Goal: Task Accomplishment & Management: Use online tool/utility

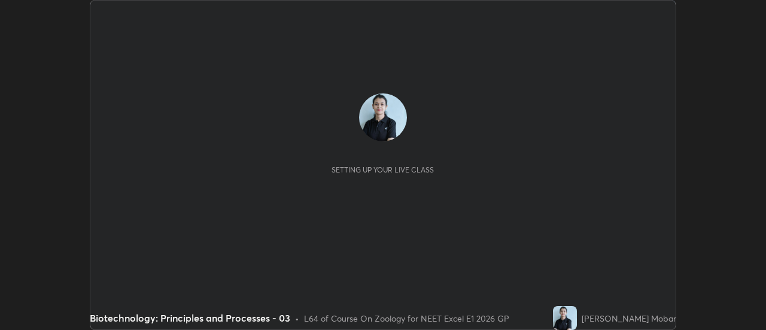
scroll to position [330, 766]
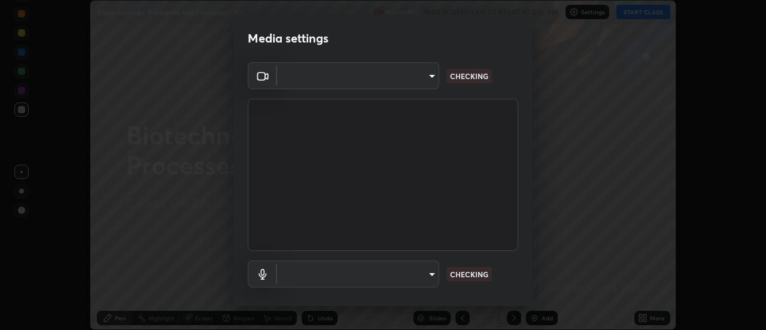
type input "1f31108d829b39389914bdc30e5c2a8b8d5d122ed1bfb40228f539b6595447af"
type input "e0a4eddf964240604f55a3570e3897f746bb17eeba3f21c2d992870615159c69"
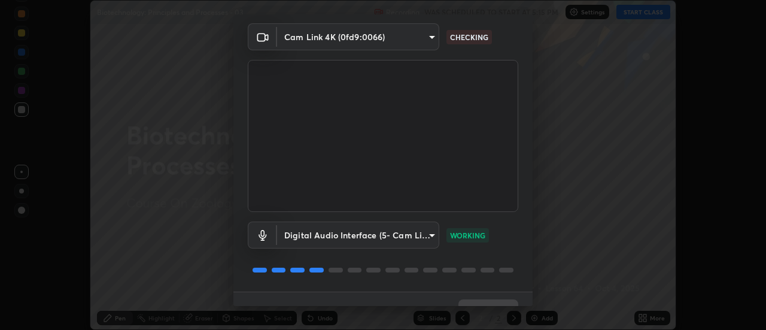
scroll to position [63, 0]
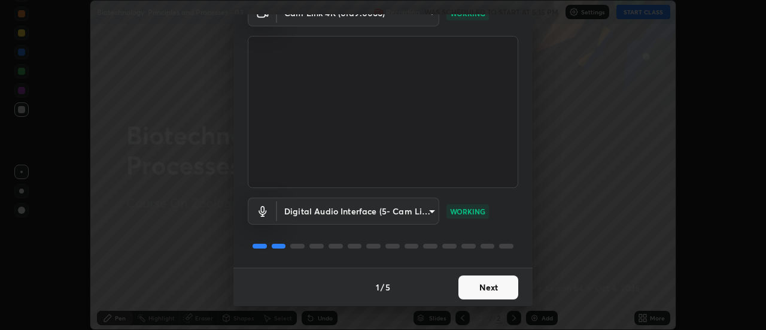
click at [476, 290] on button "Next" at bounding box center [489, 287] width 60 height 24
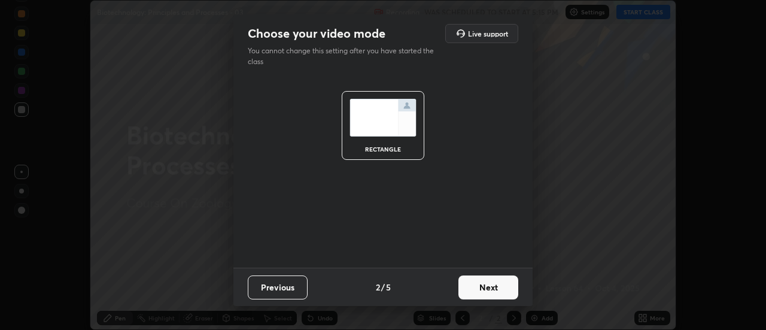
scroll to position [0, 0]
click at [479, 289] on button "Next" at bounding box center [489, 287] width 60 height 24
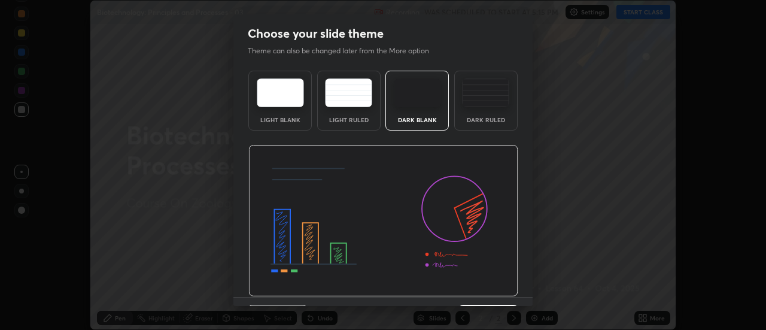
click at [481, 291] on img at bounding box center [383, 221] width 270 height 152
click at [480, 290] on img at bounding box center [383, 221] width 270 height 152
click at [481, 291] on img at bounding box center [383, 221] width 270 height 152
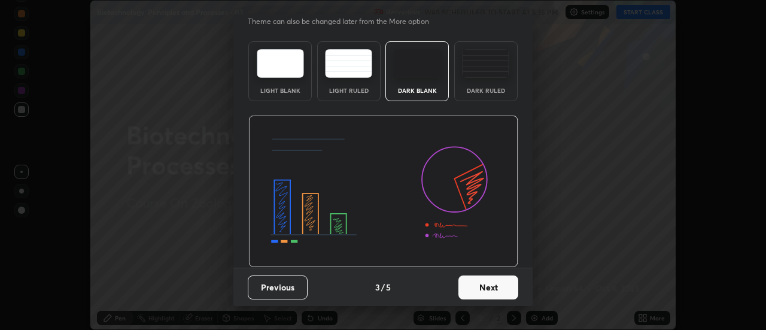
click at [484, 287] on button "Next" at bounding box center [489, 287] width 60 height 24
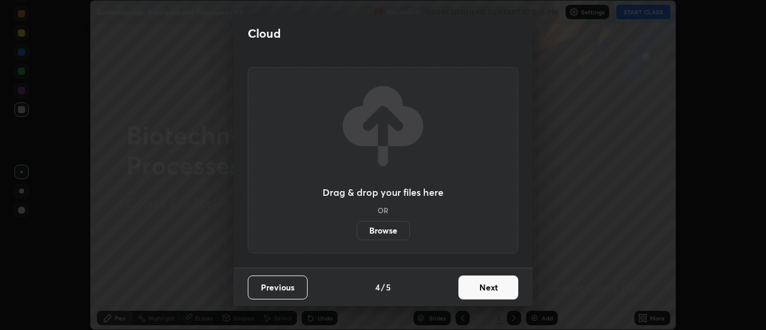
scroll to position [0, 0]
click at [484, 286] on button "Next" at bounding box center [489, 287] width 60 height 24
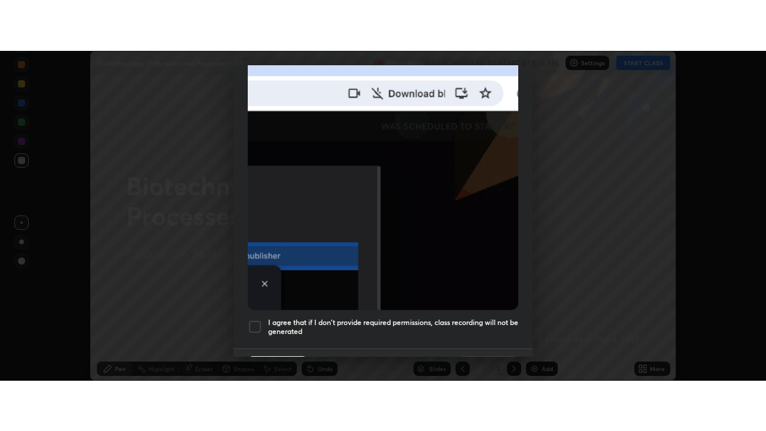
scroll to position [307, 0]
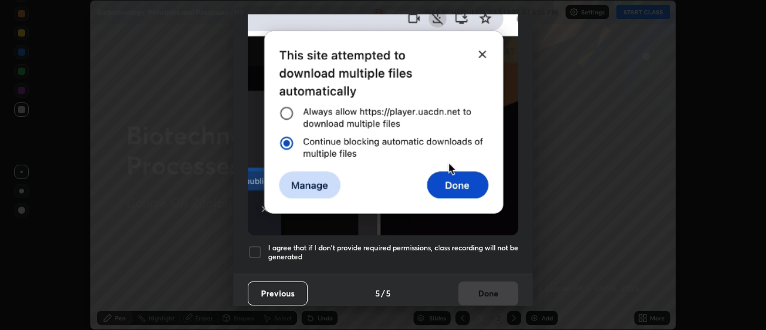
click at [253, 245] on div at bounding box center [255, 252] width 14 height 14
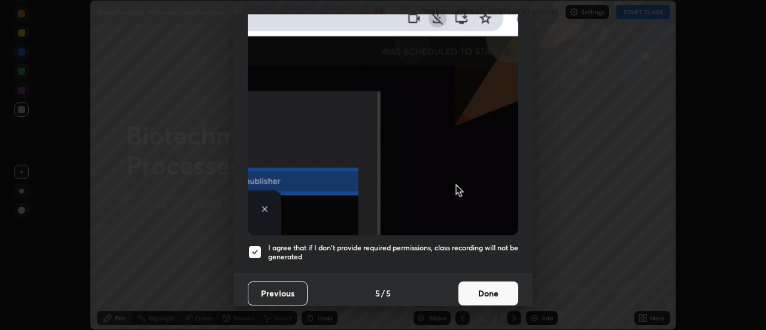
click at [485, 288] on button "Done" at bounding box center [489, 293] width 60 height 24
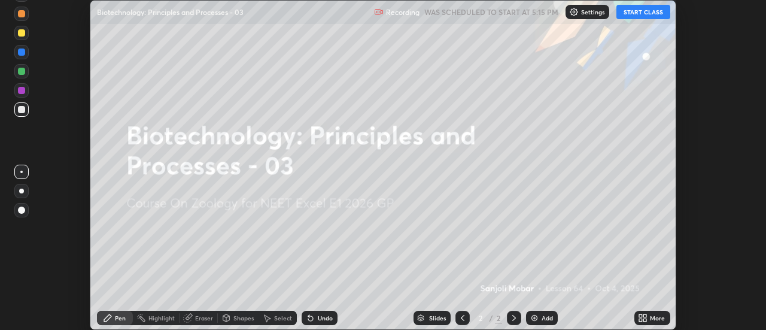
click at [655, 14] on button "START CLASS" at bounding box center [644, 12] width 54 height 14
click at [653, 318] on div "More" at bounding box center [657, 318] width 15 height 6
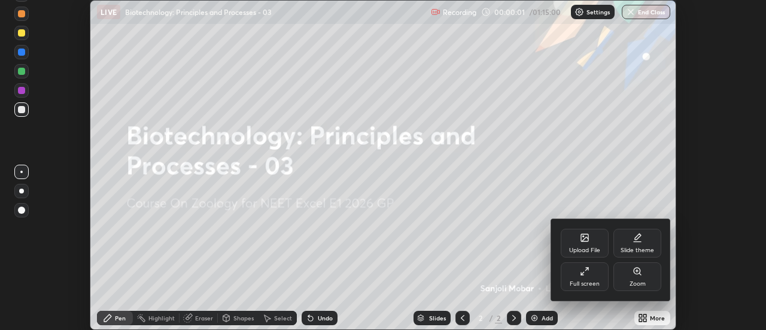
click at [594, 281] on div "Full screen" at bounding box center [585, 284] width 30 height 6
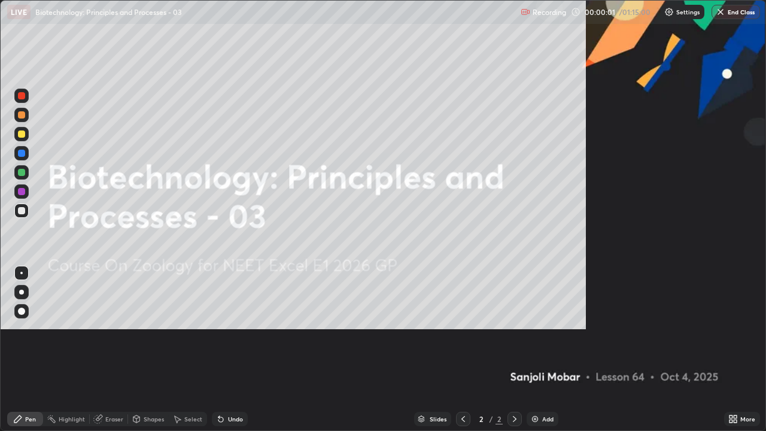
scroll to position [431, 766]
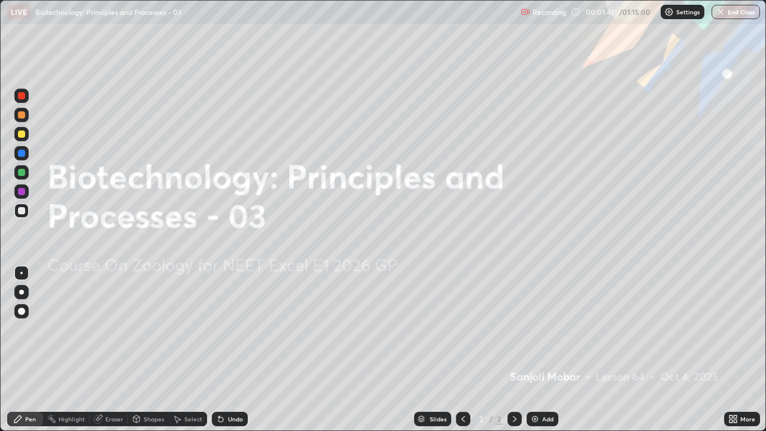
click at [547, 329] on div "Add" at bounding box center [547, 419] width 11 height 6
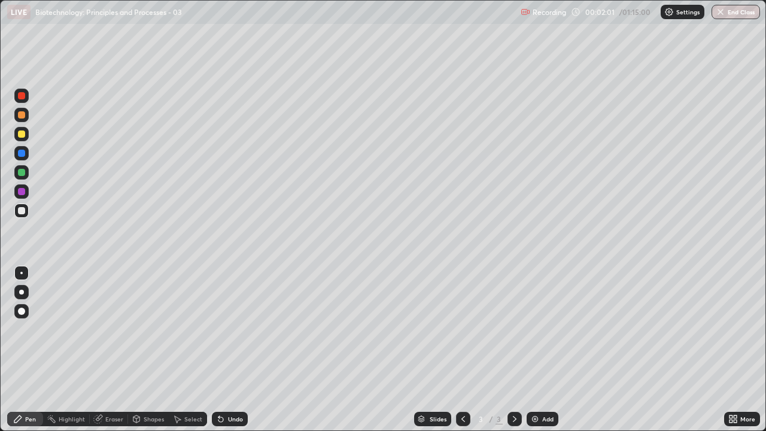
click at [22, 134] on div at bounding box center [21, 134] width 7 height 7
click at [226, 329] on div "Undo" at bounding box center [230, 419] width 36 height 14
click at [17, 173] on div at bounding box center [21, 172] width 14 height 14
click at [233, 329] on div "Undo" at bounding box center [235, 419] width 15 height 6
click at [234, 329] on div "Undo" at bounding box center [235, 419] width 15 height 6
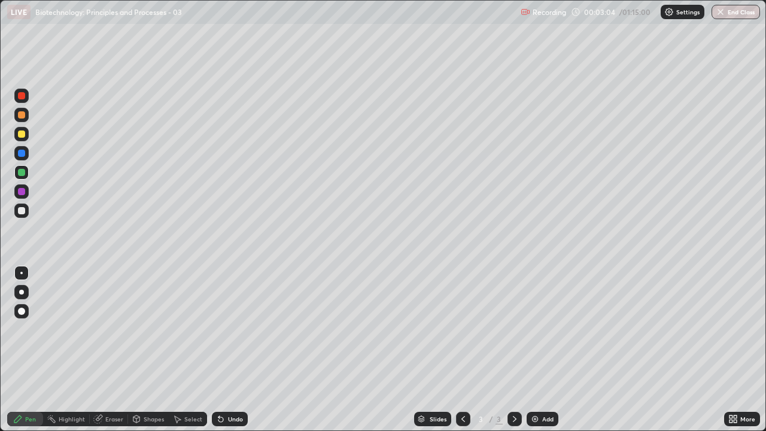
click at [237, 329] on div "Undo" at bounding box center [235, 419] width 15 height 6
click at [239, 329] on div "Undo" at bounding box center [230, 419] width 36 height 14
click at [240, 329] on div "Undo" at bounding box center [230, 419] width 36 height 14
click at [241, 329] on div "Undo" at bounding box center [230, 419] width 36 height 14
click at [242, 329] on div "Undo" at bounding box center [230, 419] width 36 height 14
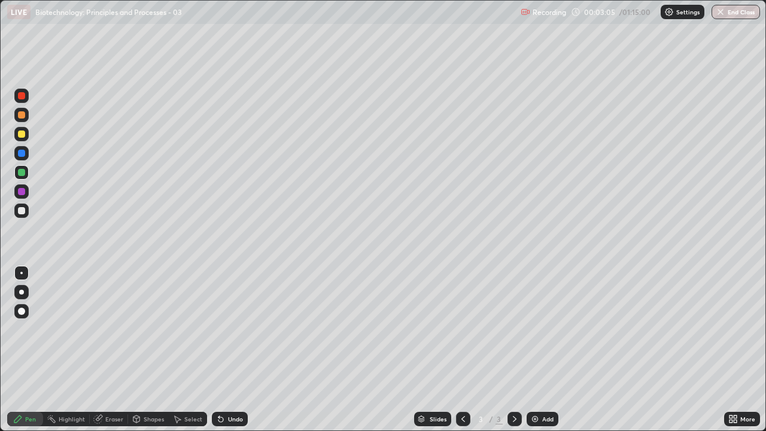
click at [241, 329] on div "Undo" at bounding box center [230, 419] width 36 height 14
click at [242, 329] on div "Undo" at bounding box center [230, 419] width 36 height 14
click at [243, 329] on div "Undo" at bounding box center [230, 419] width 36 height 14
click at [244, 329] on div "Undo" at bounding box center [230, 419] width 36 height 14
click at [243, 329] on div "Undo" at bounding box center [230, 419] width 36 height 14
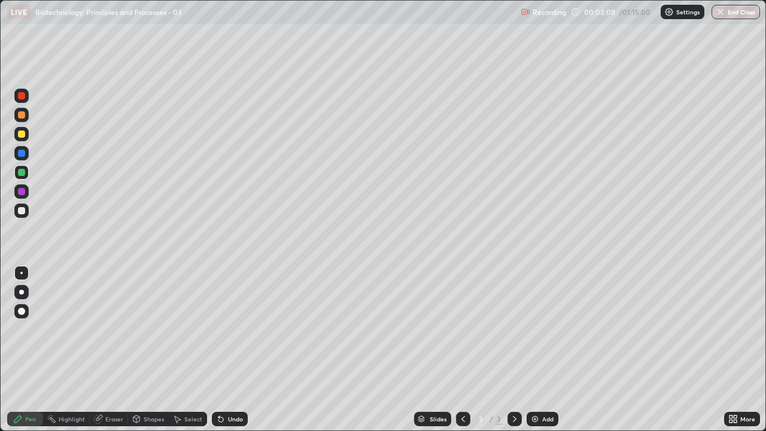
click at [238, 329] on div "Undo" at bounding box center [235, 419] width 15 height 6
click at [228, 329] on div "Undo" at bounding box center [235, 419] width 15 height 6
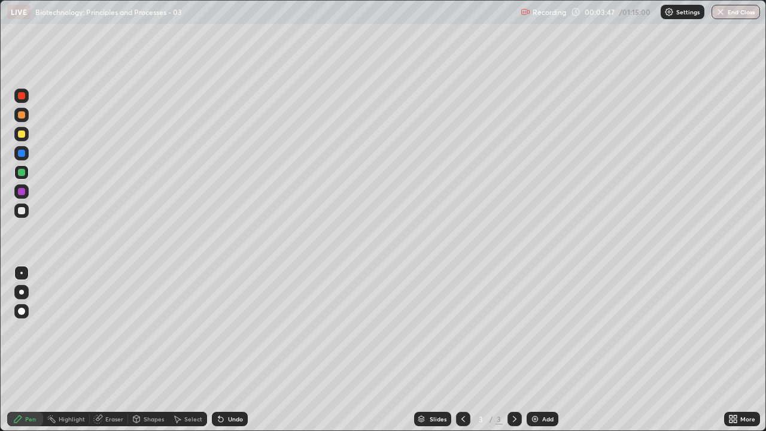
click at [228, 329] on div "Undo" at bounding box center [235, 419] width 15 height 6
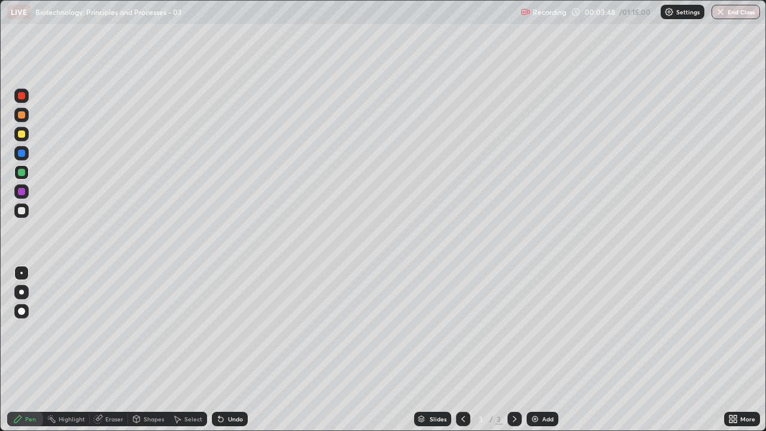
click at [228, 329] on div "Undo" at bounding box center [235, 419] width 15 height 6
click at [226, 329] on div "Undo" at bounding box center [230, 419] width 36 height 14
click at [225, 329] on div "Undo" at bounding box center [230, 419] width 36 height 14
click at [229, 329] on div "Undo" at bounding box center [235, 419] width 15 height 6
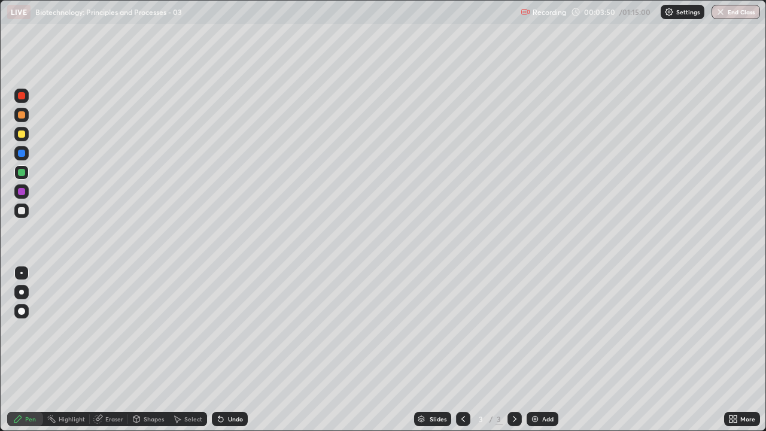
click at [229, 329] on div "Undo" at bounding box center [235, 419] width 15 height 6
click at [230, 329] on div "Undo" at bounding box center [235, 419] width 15 height 6
click at [229, 329] on div "Undo" at bounding box center [235, 419] width 15 height 6
click at [230, 329] on div "Undo" at bounding box center [235, 419] width 15 height 6
click at [229, 329] on div "Undo" at bounding box center [235, 419] width 15 height 6
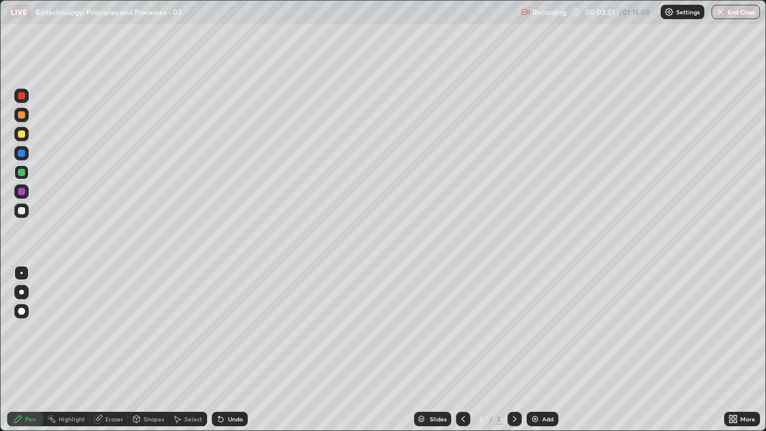
click at [231, 329] on div "Undo" at bounding box center [235, 419] width 15 height 6
click at [229, 329] on div "Undo" at bounding box center [235, 419] width 15 height 6
click at [230, 329] on div "Undo" at bounding box center [235, 419] width 15 height 6
click at [229, 329] on div "Undo" at bounding box center [235, 419] width 15 height 6
click at [230, 329] on div "Undo" at bounding box center [235, 419] width 15 height 6
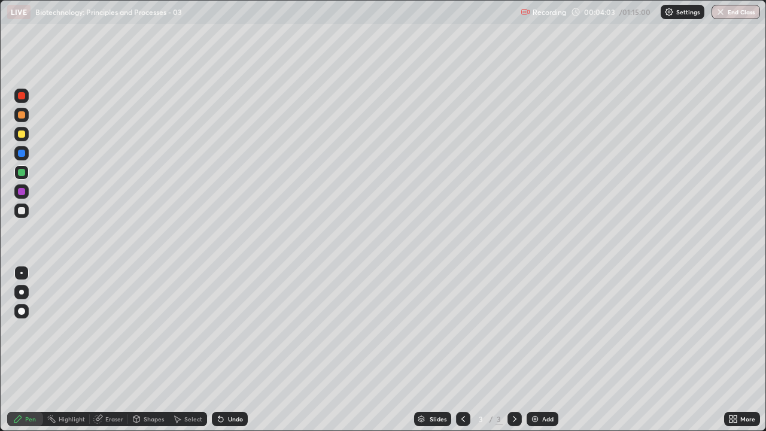
click at [19, 214] on div at bounding box center [21, 211] width 14 height 14
click at [18, 177] on div at bounding box center [21, 172] width 14 height 14
click at [23, 209] on div at bounding box center [21, 210] width 7 height 7
click at [107, 329] on div "Eraser" at bounding box center [114, 419] width 18 height 6
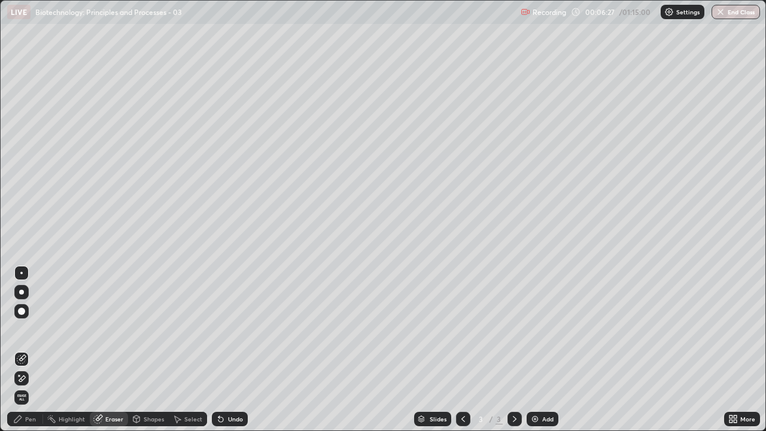
click at [19, 329] on icon at bounding box center [19, 375] width 1 height 1
click at [22, 329] on icon at bounding box center [18, 419] width 10 height 10
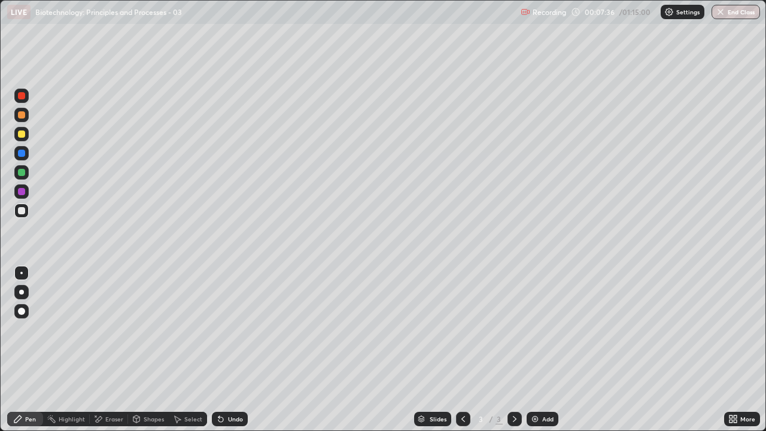
click at [22, 173] on div at bounding box center [21, 172] width 7 height 7
click at [20, 214] on div at bounding box center [21, 210] width 7 height 7
click at [20, 137] on div at bounding box center [21, 134] width 7 height 7
click at [15, 171] on div at bounding box center [21, 172] width 14 height 14
click at [23, 209] on div at bounding box center [21, 210] width 7 height 7
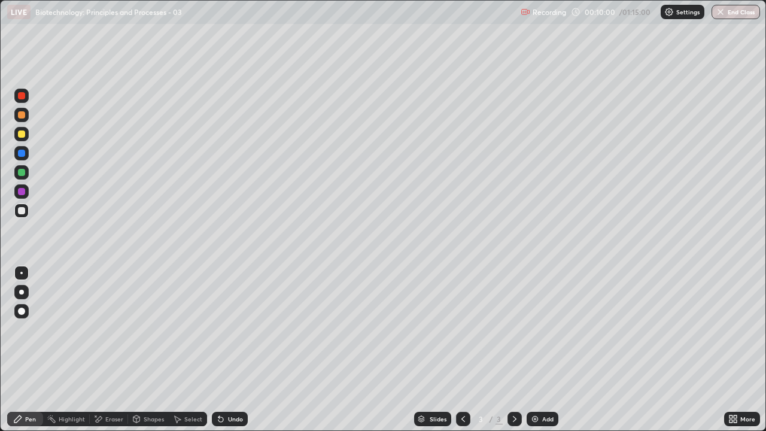
click at [22, 135] on div at bounding box center [21, 134] width 7 height 7
click at [538, 329] on img at bounding box center [535, 419] width 10 height 10
click at [21, 218] on div at bounding box center [21, 210] width 14 height 19
click at [16, 172] on div at bounding box center [21, 172] width 14 height 14
click at [23, 213] on div at bounding box center [21, 210] width 7 height 7
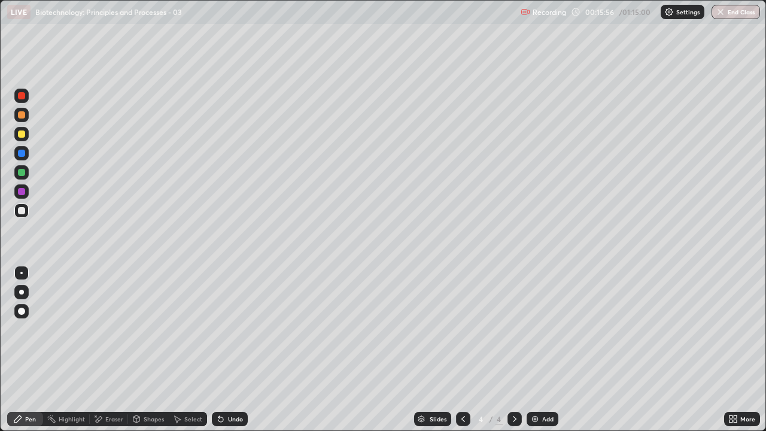
click at [18, 135] on div at bounding box center [21, 134] width 7 height 7
click at [463, 329] on div at bounding box center [463, 419] width 14 height 14
click at [514, 329] on icon at bounding box center [515, 419] width 10 height 10
click at [540, 329] on div "Add" at bounding box center [543, 419] width 32 height 14
click at [20, 210] on div at bounding box center [21, 210] width 7 height 7
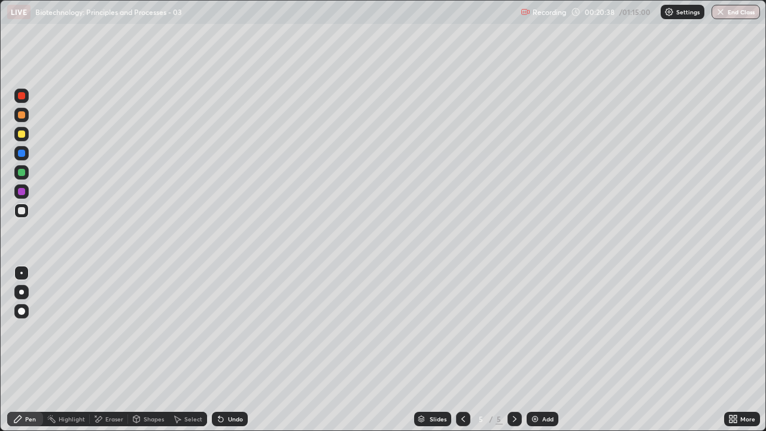
click at [17, 135] on div at bounding box center [21, 134] width 14 height 14
click at [219, 329] on icon at bounding box center [220, 419] width 5 height 5
click at [20, 211] on div at bounding box center [21, 210] width 7 height 7
click at [17, 193] on div at bounding box center [21, 191] width 14 height 14
click at [20, 214] on div at bounding box center [21, 210] width 7 height 7
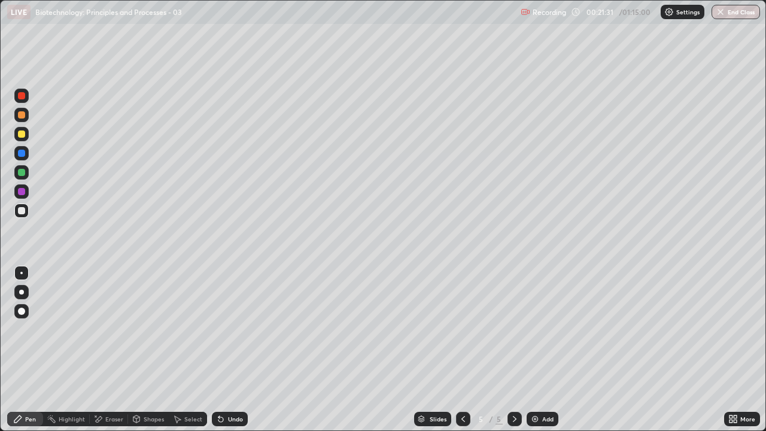
click at [18, 134] on div at bounding box center [21, 134] width 7 height 7
click at [230, 329] on div "Undo" at bounding box center [235, 419] width 15 height 6
click at [229, 329] on div "Undo" at bounding box center [235, 419] width 15 height 6
click at [22, 215] on div at bounding box center [21, 211] width 14 height 14
click at [20, 136] on div at bounding box center [21, 134] width 7 height 7
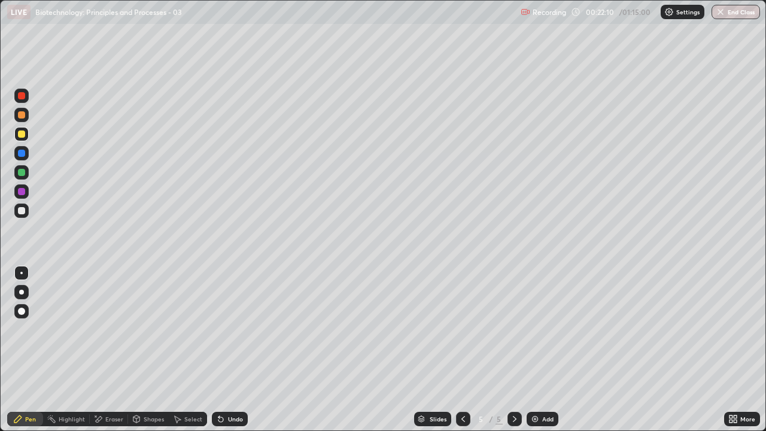
click at [22, 212] on div at bounding box center [21, 210] width 7 height 7
click at [21, 138] on div at bounding box center [21, 134] width 14 height 14
click at [119, 329] on div "Eraser" at bounding box center [114, 419] width 18 height 6
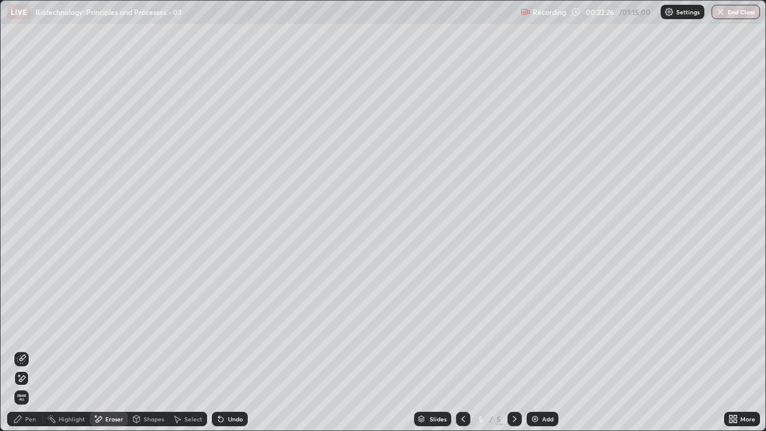
click at [30, 329] on div "Pen" at bounding box center [25, 419] width 36 height 14
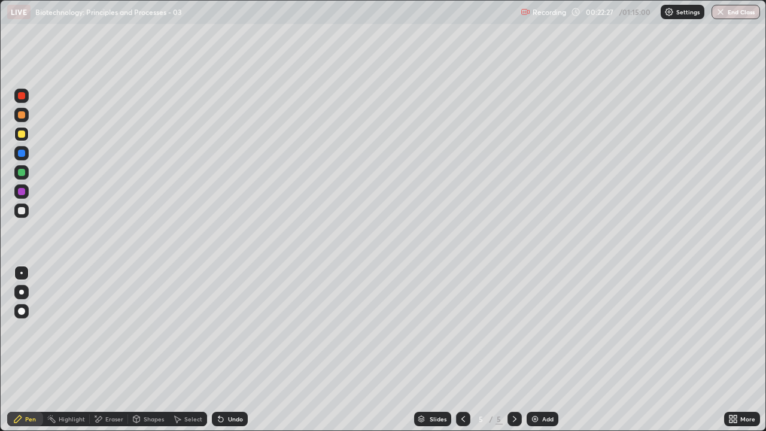
click at [23, 211] on div at bounding box center [21, 210] width 7 height 7
click at [20, 133] on div at bounding box center [21, 134] width 7 height 7
click at [23, 211] on div at bounding box center [21, 210] width 7 height 7
click at [24, 135] on div at bounding box center [21, 134] width 7 height 7
click at [22, 116] on div at bounding box center [21, 114] width 7 height 7
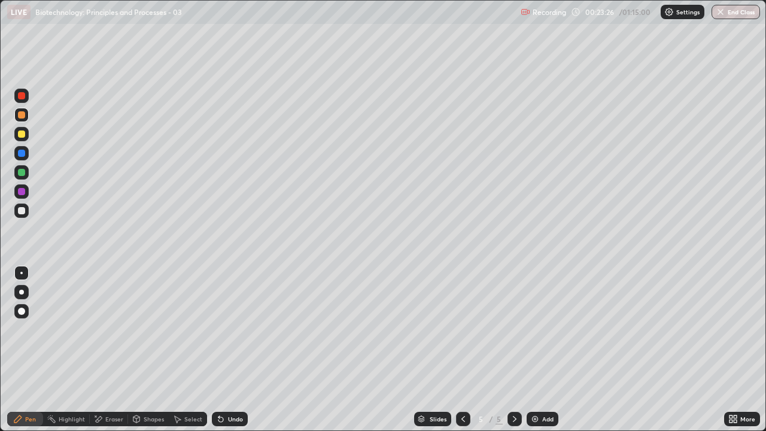
click at [19, 211] on div at bounding box center [21, 210] width 7 height 7
click at [19, 150] on div at bounding box center [21, 153] width 7 height 7
click at [23, 213] on div at bounding box center [21, 210] width 7 height 7
click at [23, 135] on div at bounding box center [21, 134] width 7 height 7
click at [538, 329] on img at bounding box center [535, 419] width 10 height 10
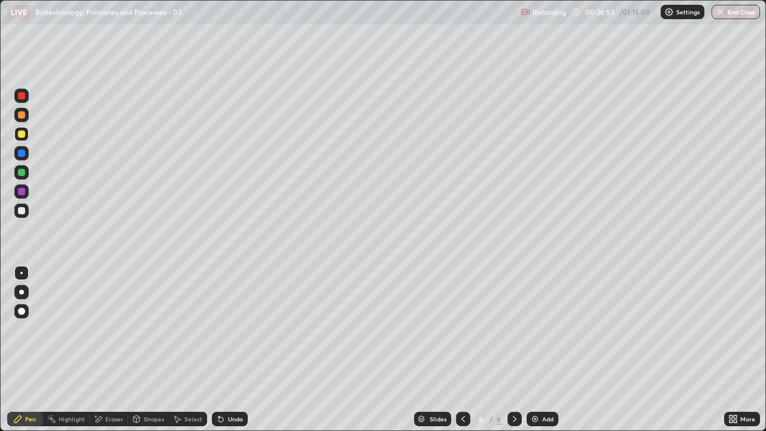
click at [22, 210] on div at bounding box center [21, 210] width 7 height 7
click at [461, 329] on icon at bounding box center [464, 419] width 10 height 10
click at [512, 329] on icon at bounding box center [515, 419] width 10 height 10
click at [22, 136] on div at bounding box center [21, 134] width 7 height 7
click at [24, 196] on div at bounding box center [21, 191] width 14 height 14
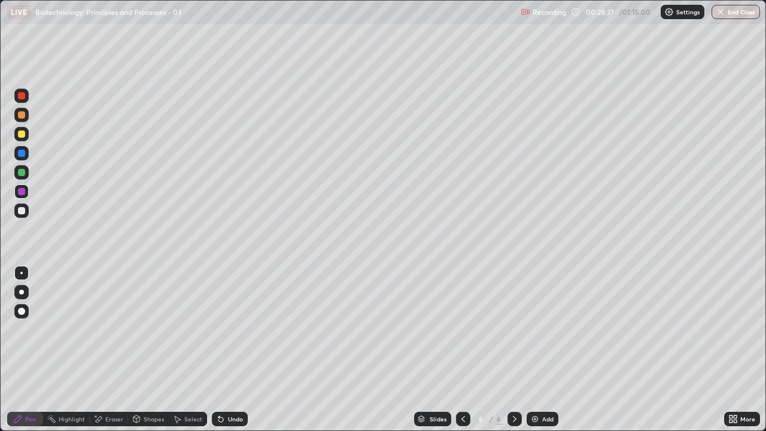
click at [241, 329] on div "Undo" at bounding box center [230, 419] width 36 height 14
click at [242, 329] on div "Undo" at bounding box center [230, 419] width 36 height 14
click at [241, 329] on div "Undo" at bounding box center [230, 419] width 36 height 14
click at [242, 329] on div "Undo" at bounding box center [230, 419] width 36 height 14
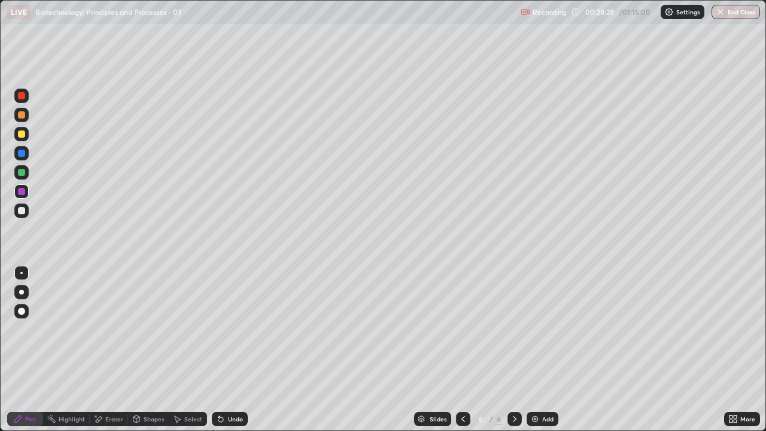
click at [243, 329] on div "Undo" at bounding box center [230, 419] width 36 height 14
click at [244, 329] on div "Undo" at bounding box center [230, 419] width 36 height 14
click at [245, 329] on div "Undo" at bounding box center [230, 419] width 36 height 14
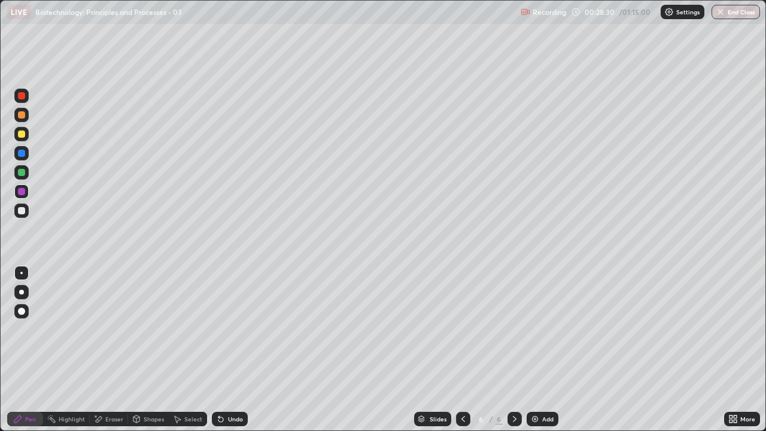
click at [20, 132] on div at bounding box center [21, 134] width 7 height 7
click at [19, 210] on div at bounding box center [21, 210] width 7 height 7
click at [229, 329] on div "Undo" at bounding box center [235, 419] width 15 height 6
click at [228, 329] on div "Undo" at bounding box center [235, 419] width 15 height 6
click at [110, 329] on div "Eraser" at bounding box center [114, 419] width 18 height 6
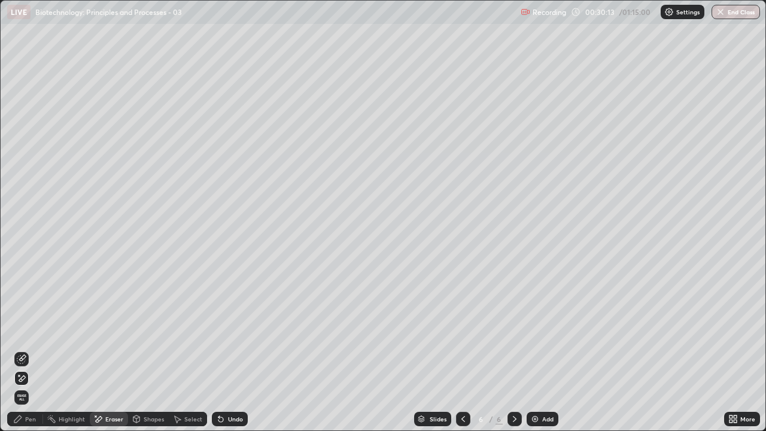
click at [26, 329] on div "Pen" at bounding box center [30, 419] width 11 height 6
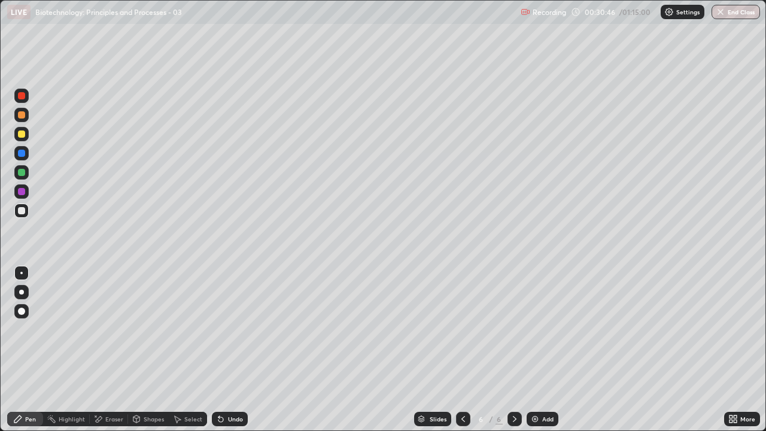
click at [20, 120] on div at bounding box center [21, 115] width 14 height 14
click at [28, 213] on div at bounding box center [21, 211] width 14 height 14
click at [22, 117] on div at bounding box center [21, 114] width 7 height 7
click at [23, 175] on div at bounding box center [21, 172] width 7 height 7
click at [231, 329] on div "Undo" at bounding box center [235, 419] width 15 height 6
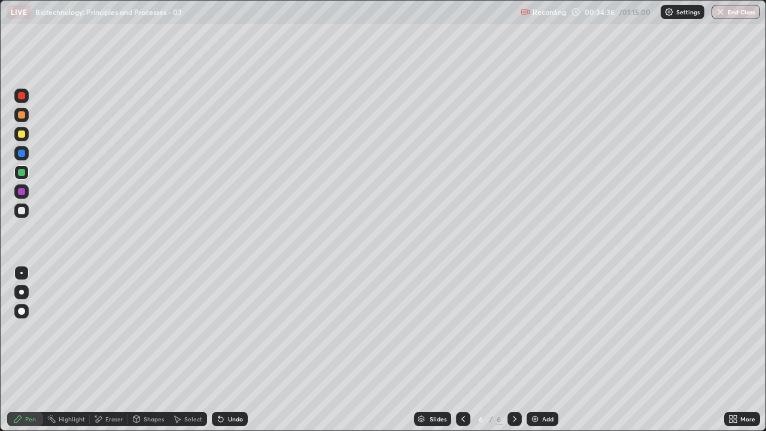
click at [20, 215] on div at bounding box center [21, 211] width 14 height 14
click at [228, 329] on div "Undo" at bounding box center [235, 419] width 15 height 6
click at [229, 329] on div "Undo" at bounding box center [235, 419] width 15 height 6
click at [229, 329] on div "Undo" at bounding box center [230, 419] width 36 height 14
click at [227, 329] on div "Undo" at bounding box center [230, 419] width 36 height 14
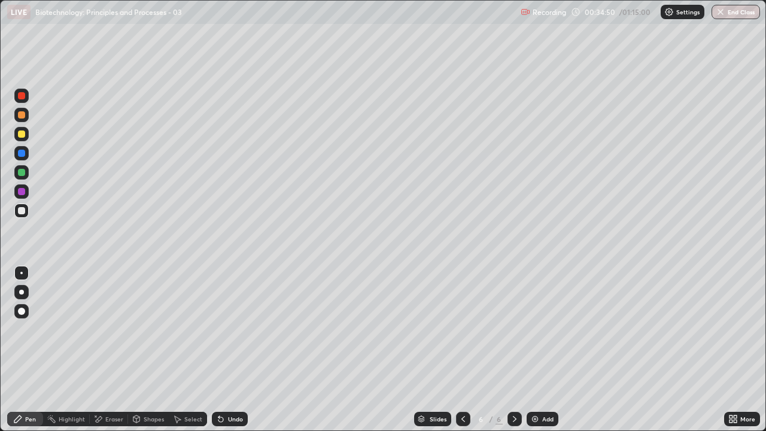
click at [225, 329] on div "Undo" at bounding box center [230, 419] width 36 height 14
click at [446, 329] on div "Slides" at bounding box center [432, 419] width 37 height 14
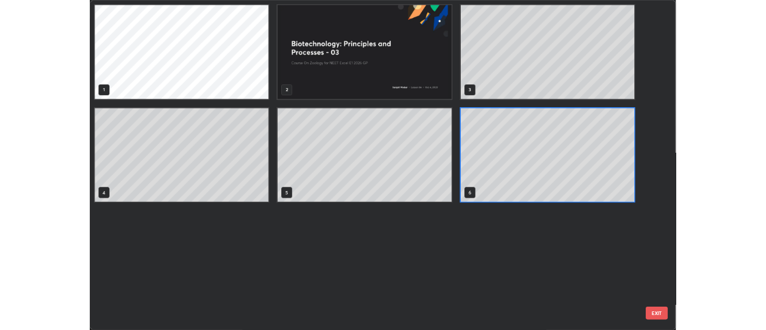
scroll to position [426, 759]
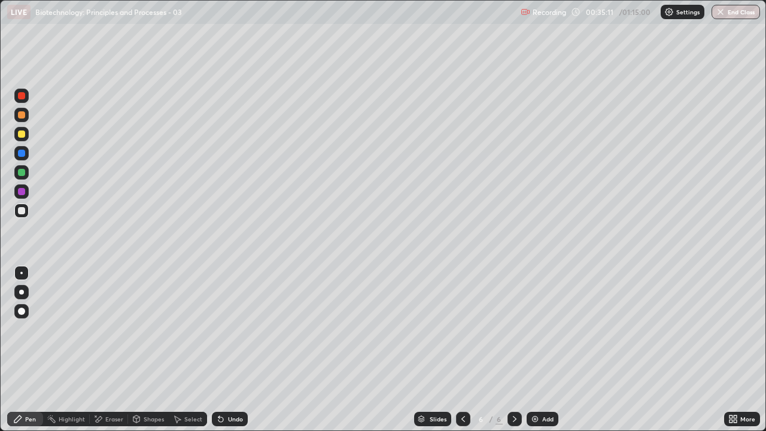
click at [460, 329] on icon at bounding box center [464, 419] width 10 height 10
click at [512, 329] on icon at bounding box center [515, 419] width 10 height 10
click at [542, 329] on div "Add" at bounding box center [547, 419] width 11 height 6
click at [20, 134] on div at bounding box center [21, 134] width 7 height 7
click at [23, 100] on div at bounding box center [21, 96] width 14 height 14
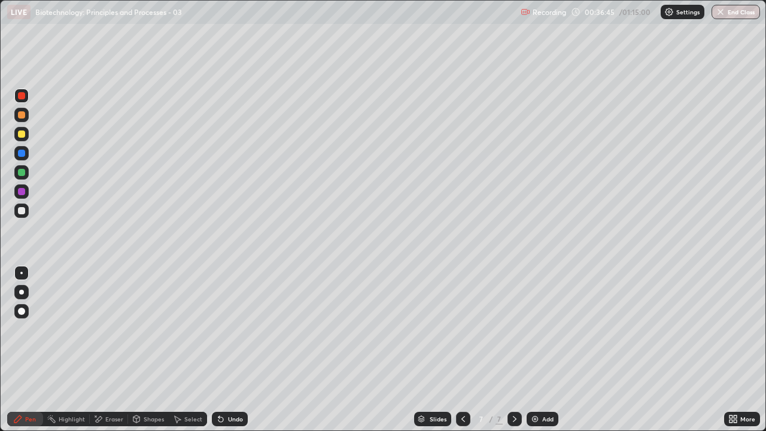
click at [20, 166] on div at bounding box center [21, 172] width 14 height 14
click at [20, 215] on div at bounding box center [21, 211] width 14 height 14
click at [18, 114] on div at bounding box center [21, 114] width 7 height 7
click at [229, 329] on div "Undo" at bounding box center [235, 419] width 15 height 6
click at [19, 214] on div at bounding box center [21, 210] width 7 height 7
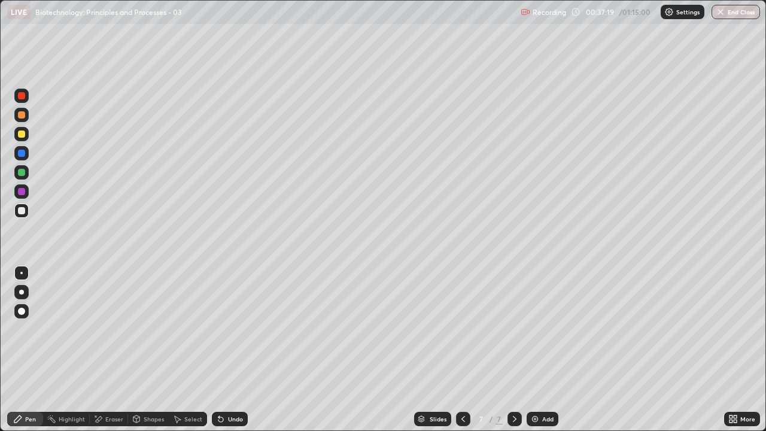
click at [16, 135] on div at bounding box center [21, 134] width 14 height 14
click at [228, 329] on div "Undo" at bounding box center [235, 419] width 15 height 6
click at [226, 329] on div "Undo" at bounding box center [230, 419] width 36 height 14
click at [232, 329] on div "Undo" at bounding box center [235, 419] width 15 height 6
click at [104, 329] on div "Eraser" at bounding box center [109, 419] width 38 height 14
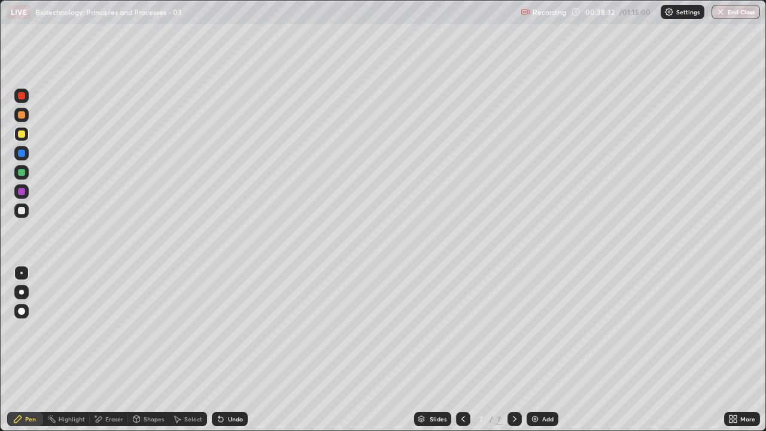
click at [106, 329] on div "Eraser" at bounding box center [114, 419] width 18 height 6
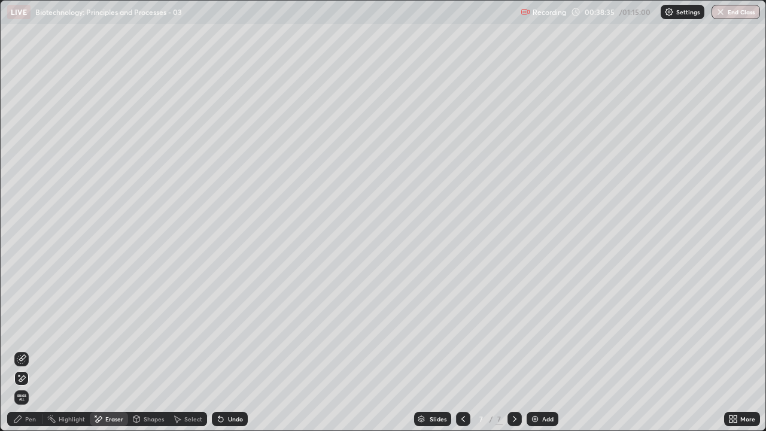
click at [224, 329] on div "Undo" at bounding box center [230, 419] width 36 height 14
click at [22, 329] on icon at bounding box center [22, 358] width 7 height 6
click at [24, 329] on div "Pen" at bounding box center [25, 419] width 36 height 14
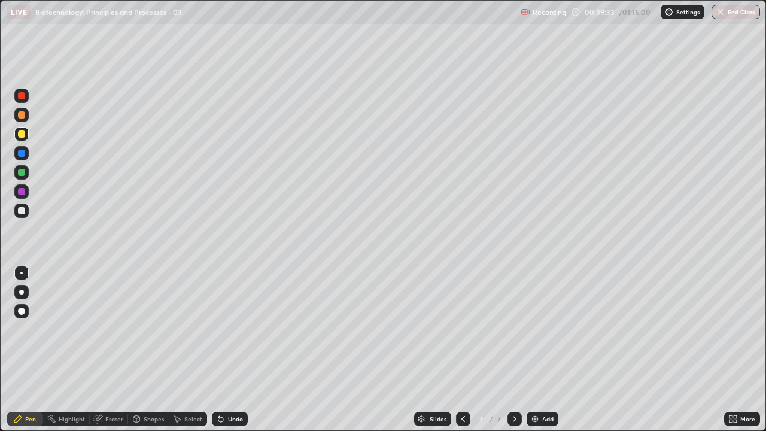
click at [20, 213] on div at bounding box center [21, 210] width 7 height 7
click at [18, 169] on div at bounding box center [21, 172] width 7 height 7
click at [19, 210] on div at bounding box center [21, 210] width 7 height 7
click at [17, 176] on div at bounding box center [21, 172] width 14 height 14
click at [16, 133] on div at bounding box center [21, 134] width 14 height 14
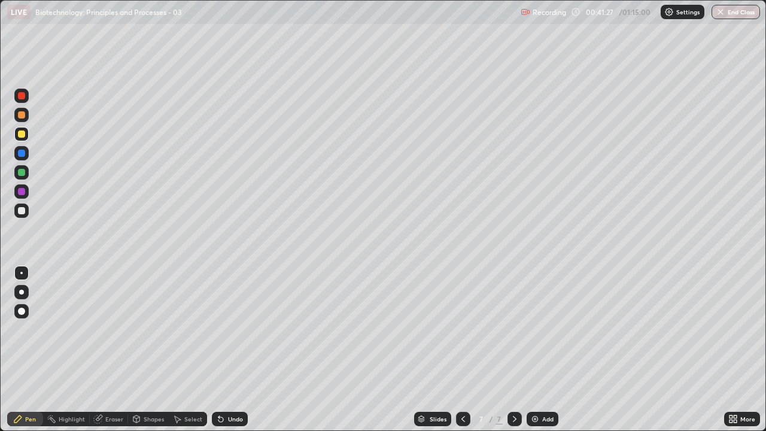
click at [26, 173] on div at bounding box center [21, 172] width 14 height 14
click at [20, 135] on div at bounding box center [21, 134] width 7 height 7
click at [19, 133] on div at bounding box center [21, 134] width 7 height 7
click at [20, 195] on div at bounding box center [21, 191] width 7 height 7
click at [19, 211] on div at bounding box center [21, 210] width 7 height 7
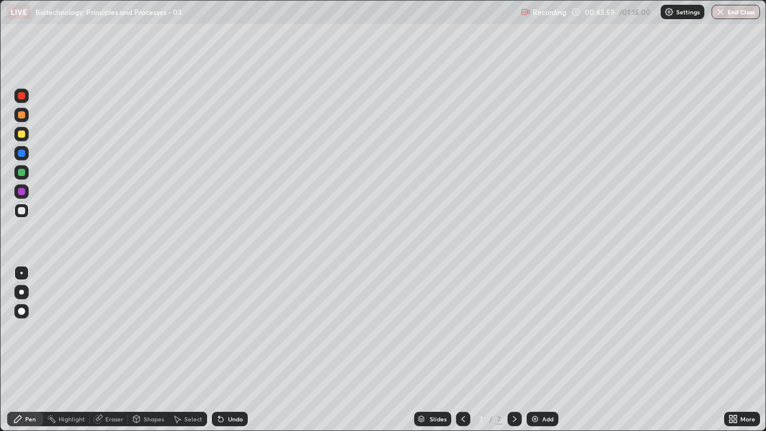
click at [218, 329] on icon at bounding box center [220, 419] width 5 height 5
click at [219, 329] on icon at bounding box center [220, 419] width 5 height 5
click at [221, 329] on icon at bounding box center [220, 419] width 5 height 5
click at [456, 329] on div at bounding box center [463, 419] width 14 height 14
click at [462, 329] on icon at bounding box center [464, 419] width 10 height 10
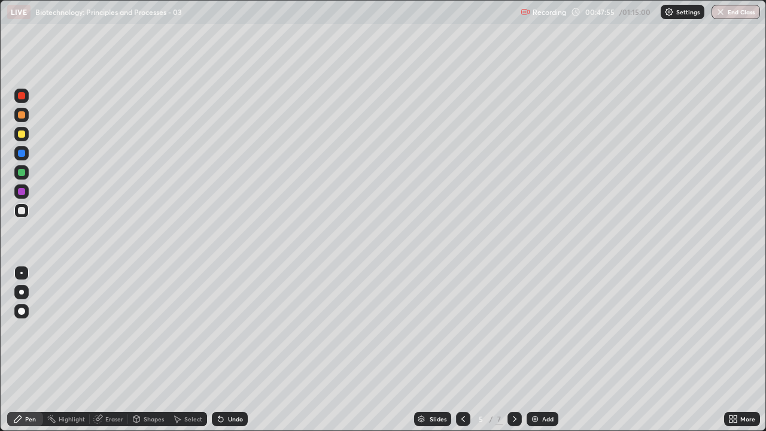
click at [117, 329] on div "Eraser" at bounding box center [114, 419] width 18 height 6
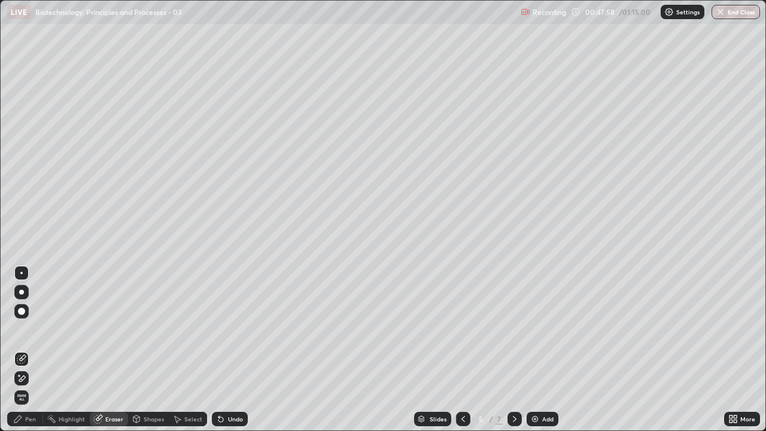
click at [26, 329] on div "Pen" at bounding box center [25, 419] width 36 height 14
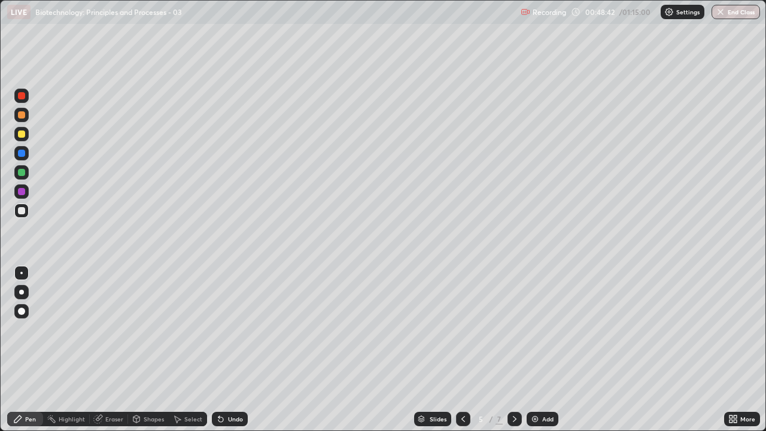
click at [514, 329] on icon at bounding box center [515, 419] width 10 height 10
click at [456, 329] on div at bounding box center [463, 419] width 14 height 14
click at [512, 329] on icon at bounding box center [515, 419] width 10 height 10
click at [515, 329] on icon at bounding box center [515, 419] width 4 height 6
click at [232, 329] on div "Undo" at bounding box center [230, 419] width 36 height 14
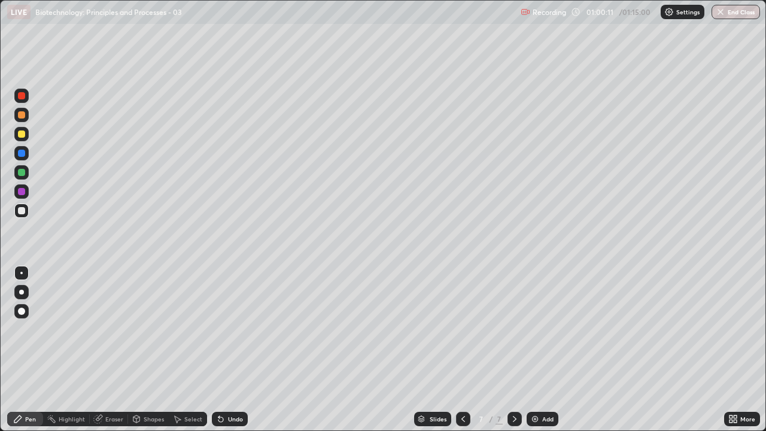
click at [106, 329] on div "Eraser" at bounding box center [109, 419] width 38 height 14
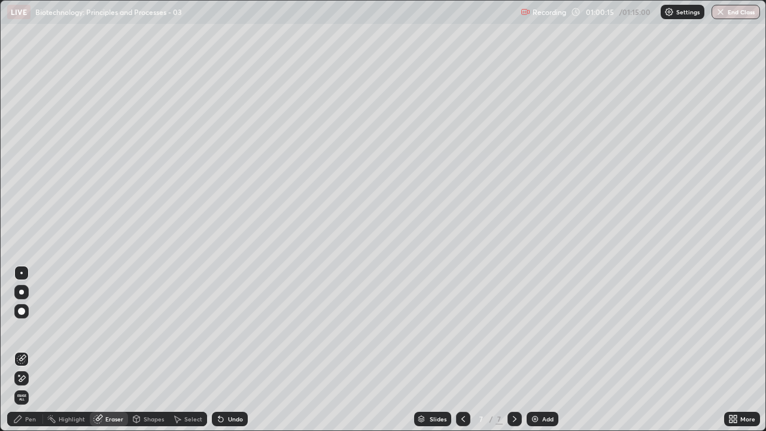
click at [26, 329] on div "Pen" at bounding box center [30, 419] width 11 height 6
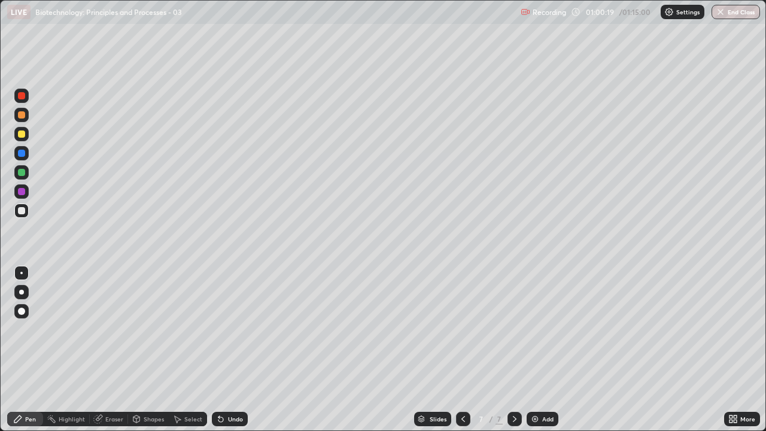
click at [224, 329] on div "Undo" at bounding box center [230, 419] width 36 height 14
click at [230, 329] on div "Undo" at bounding box center [230, 419] width 36 height 14
click at [148, 329] on div "Shapes" at bounding box center [154, 419] width 20 height 6
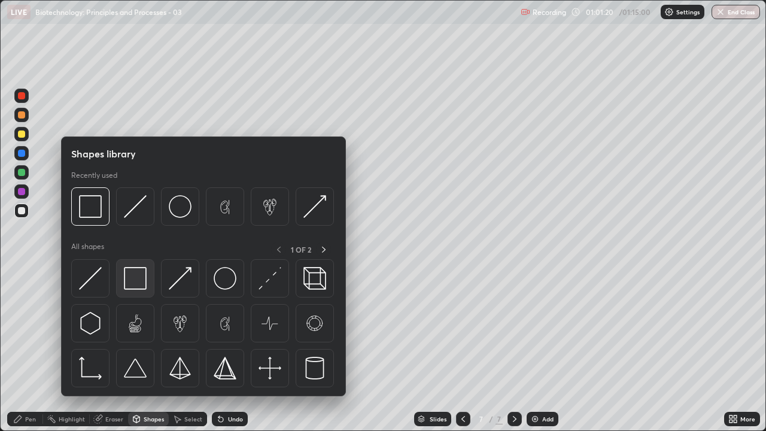
click at [133, 282] on img at bounding box center [135, 278] width 23 height 23
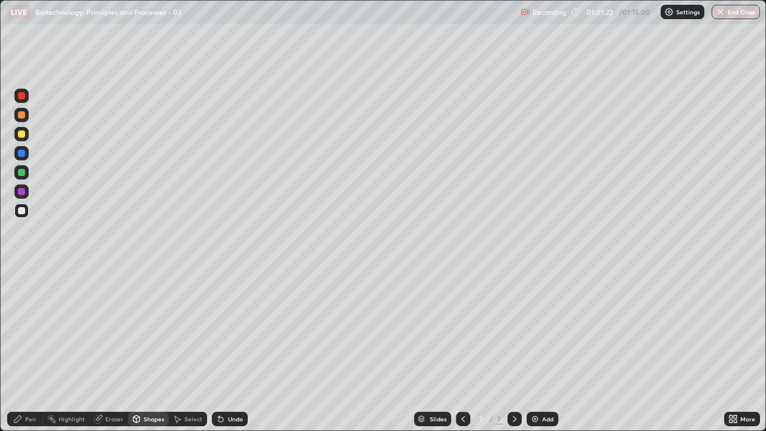
click at [20, 134] on div at bounding box center [21, 134] width 7 height 7
click at [22, 96] on div at bounding box center [21, 95] width 7 height 7
click at [19, 117] on div at bounding box center [21, 114] width 7 height 7
click at [144, 329] on div "Shapes" at bounding box center [154, 419] width 20 height 6
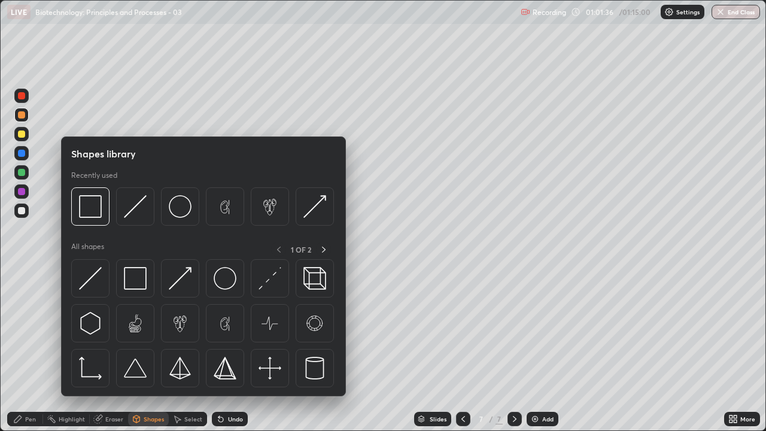
click at [22, 215] on div at bounding box center [21, 211] width 14 height 14
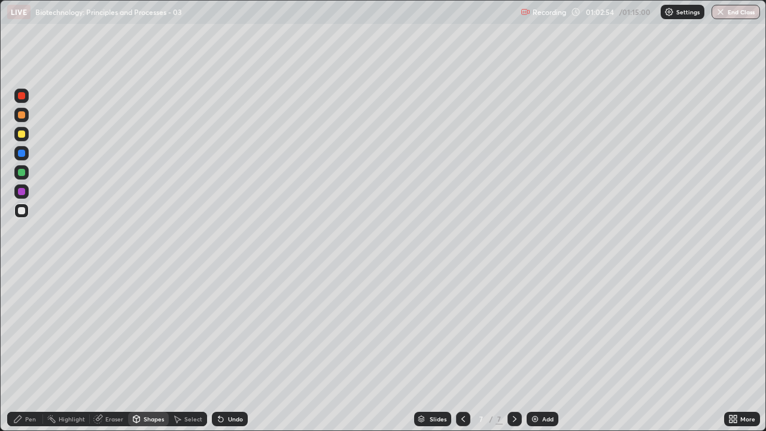
click at [230, 329] on div "Undo" at bounding box center [235, 419] width 15 height 6
click at [32, 329] on div "Pen" at bounding box center [30, 419] width 11 height 6
click at [20, 175] on div at bounding box center [21, 172] width 7 height 7
click at [228, 329] on div "Undo" at bounding box center [235, 419] width 15 height 6
click at [22, 96] on div at bounding box center [21, 95] width 7 height 7
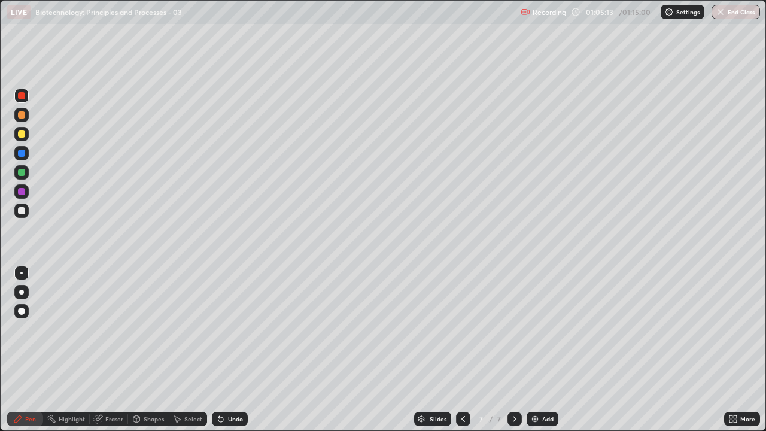
click at [462, 329] on icon at bounding box center [464, 419] width 10 height 10
click at [101, 329] on icon at bounding box center [98, 419] width 10 height 10
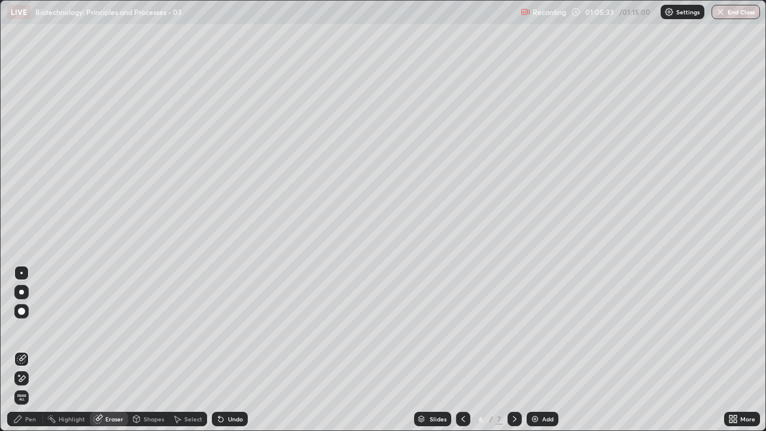
click at [19, 329] on icon at bounding box center [19, 375] width 1 height 1
click at [139, 329] on icon at bounding box center [137, 419] width 10 height 10
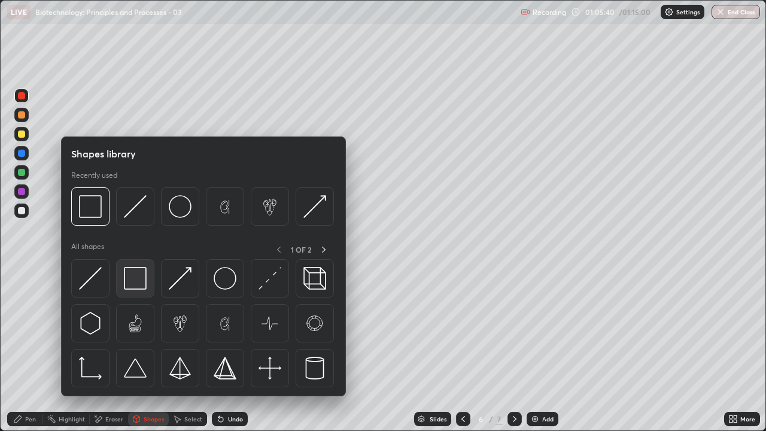
click at [130, 283] on img at bounding box center [135, 278] width 23 height 23
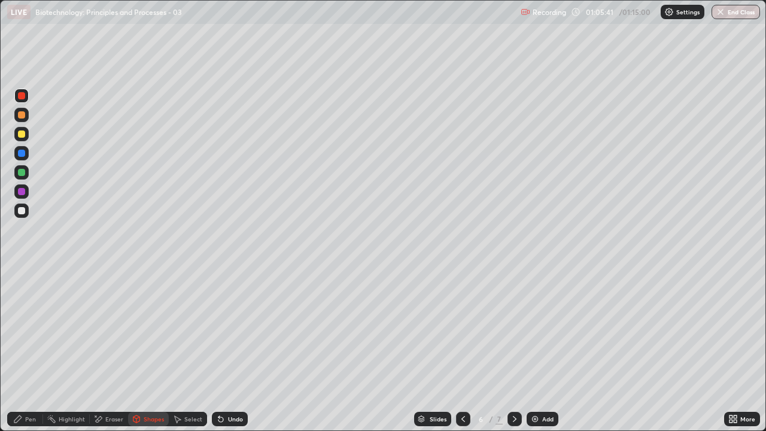
click at [20, 135] on div at bounding box center [21, 134] width 7 height 7
click at [735, 10] on button "End Class" at bounding box center [736, 12] width 48 height 14
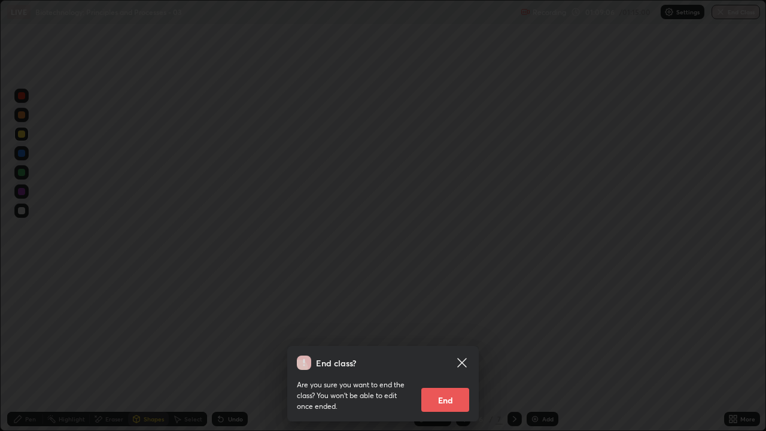
click at [451, 329] on button "End" at bounding box center [445, 400] width 48 height 24
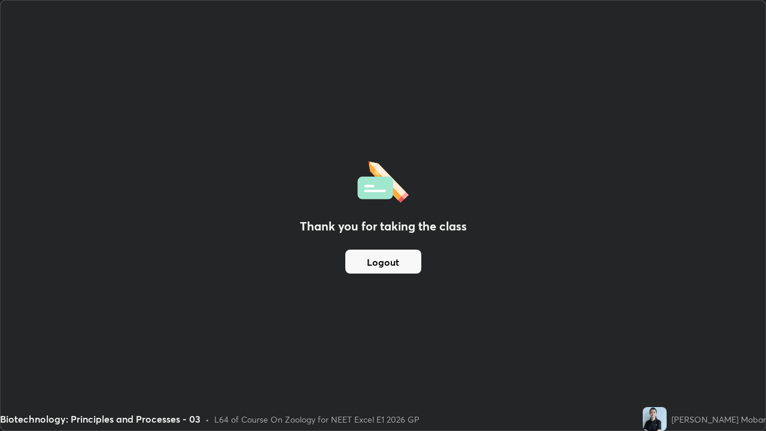
click at [393, 94] on div "Thank you for taking the class Logout" at bounding box center [383, 216] width 765 height 430
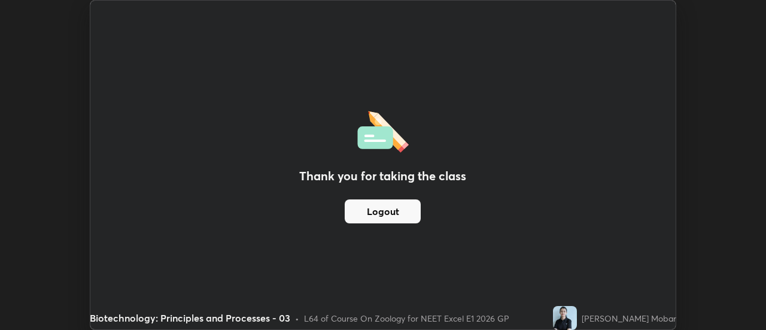
scroll to position [59533, 59096]
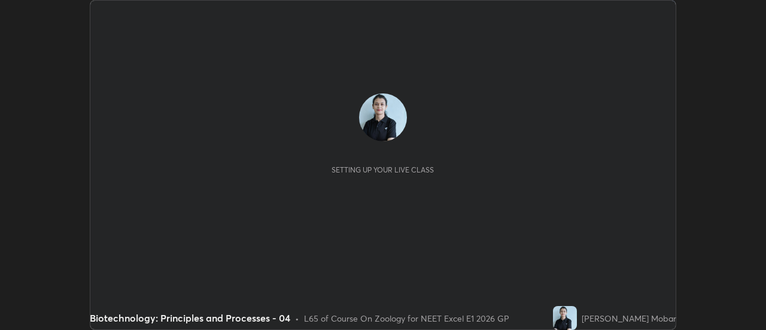
scroll to position [330, 766]
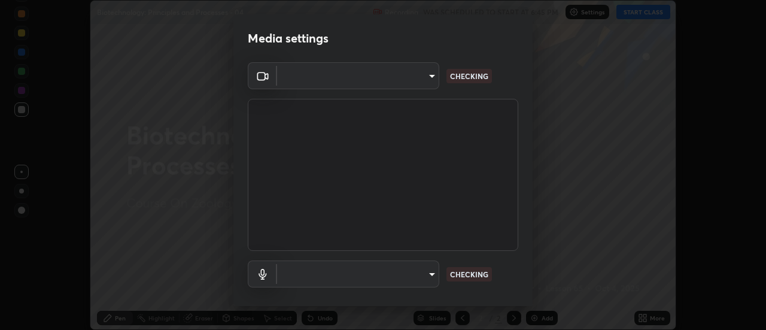
type input "1f31108d829b39389914bdc30e5c2a8b8d5d122ed1bfb40228f539b6595447af"
type input "e0a4eddf964240604f55a3570e3897f746bb17eeba3f21c2d992870615159c69"
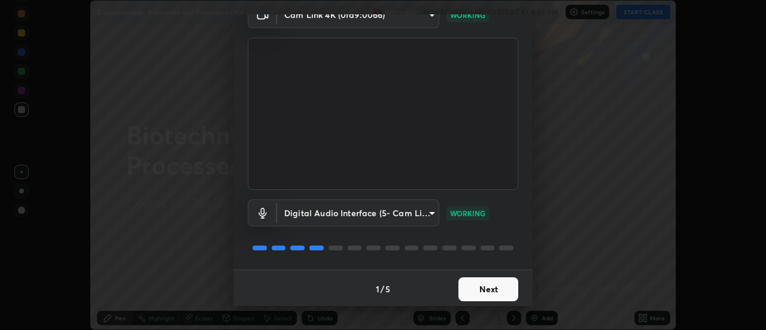
scroll to position [63, 0]
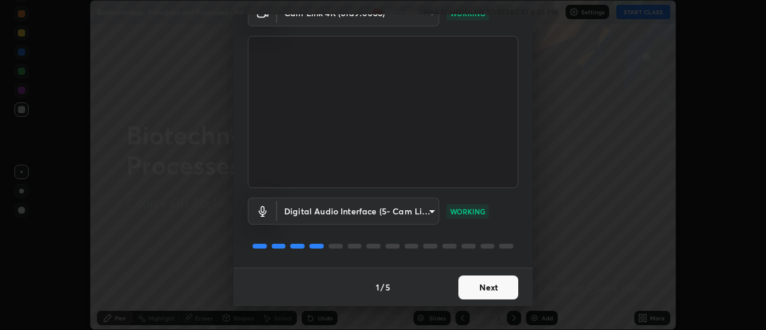
click at [484, 287] on button "Next" at bounding box center [489, 287] width 60 height 24
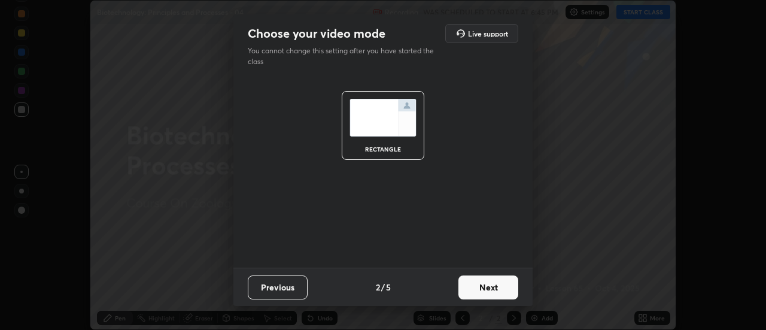
click at [485, 291] on button "Next" at bounding box center [489, 287] width 60 height 24
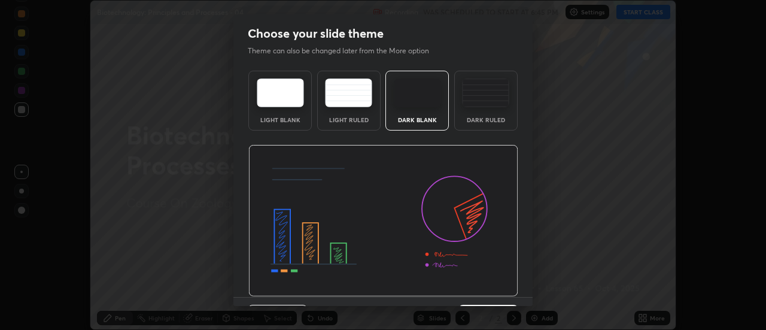
click at [487, 290] on img at bounding box center [383, 221] width 270 height 152
click at [485, 291] on img at bounding box center [383, 221] width 270 height 152
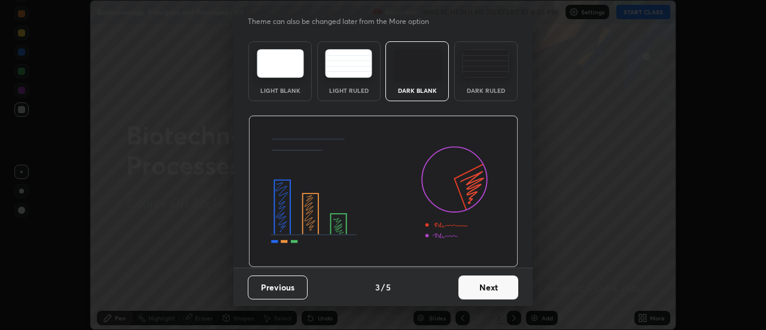
click at [485, 289] on button "Next" at bounding box center [489, 287] width 60 height 24
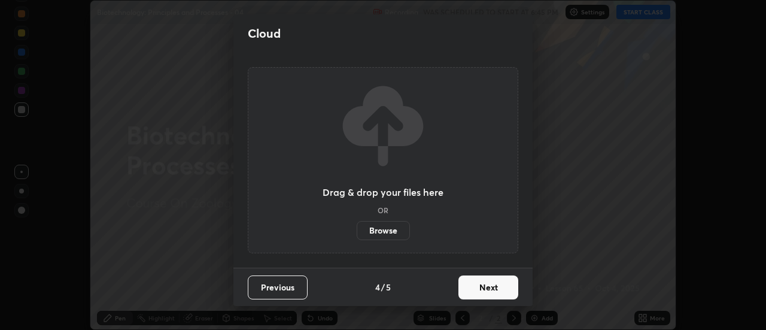
click at [485, 292] on button "Next" at bounding box center [489, 287] width 60 height 24
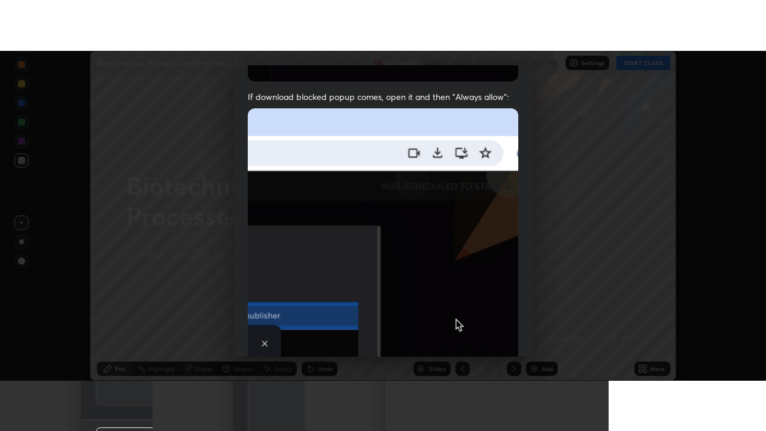
scroll to position [307, 0]
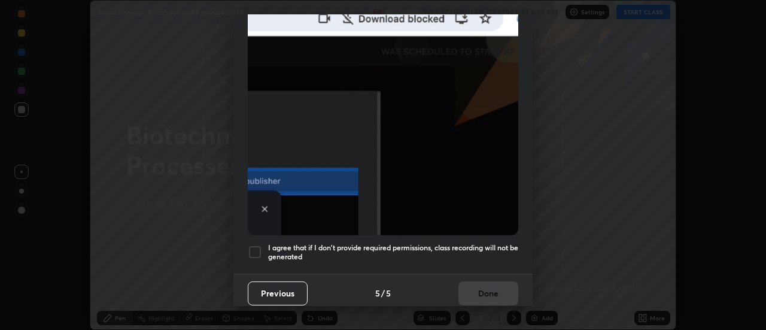
click at [250, 250] on div at bounding box center [255, 252] width 14 height 14
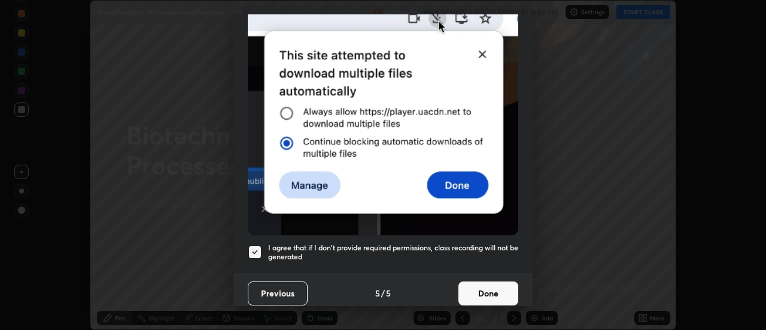
click at [473, 292] on button "Done" at bounding box center [489, 293] width 60 height 24
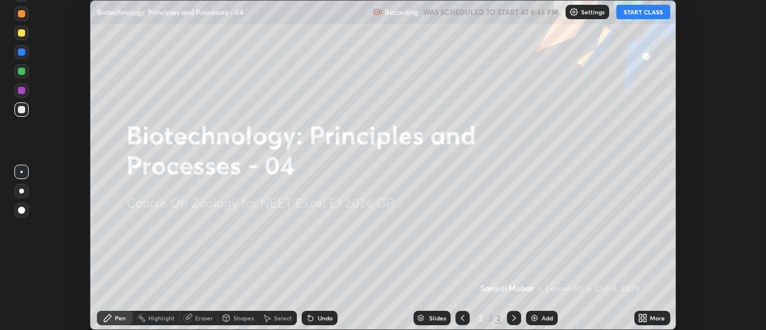
click at [656, 15] on button "START CLASS" at bounding box center [644, 12] width 54 height 14
click at [655, 315] on div "More" at bounding box center [657, 318] width 15 height 6
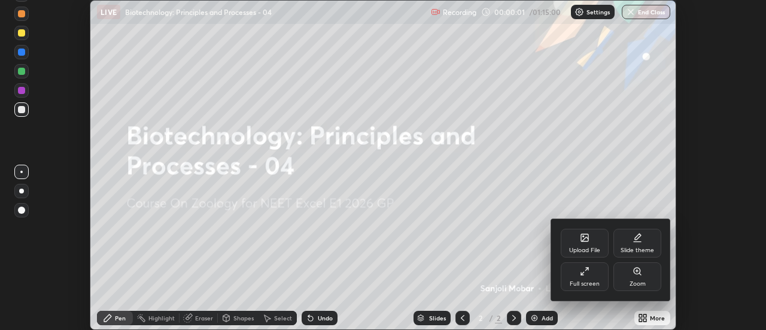
click at [594, 278] on div "Full screen" at bounding box center [585, 276] width 48 height 29
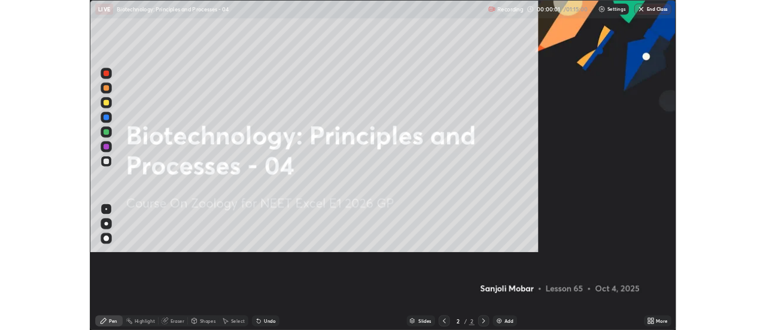
scroll to position [431, 766]
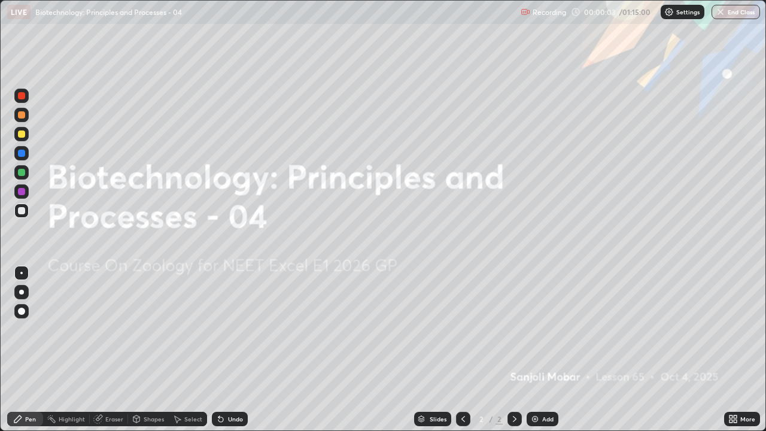
click at [536, 329] on img at bounding box center [535, 419] width 10 height 10
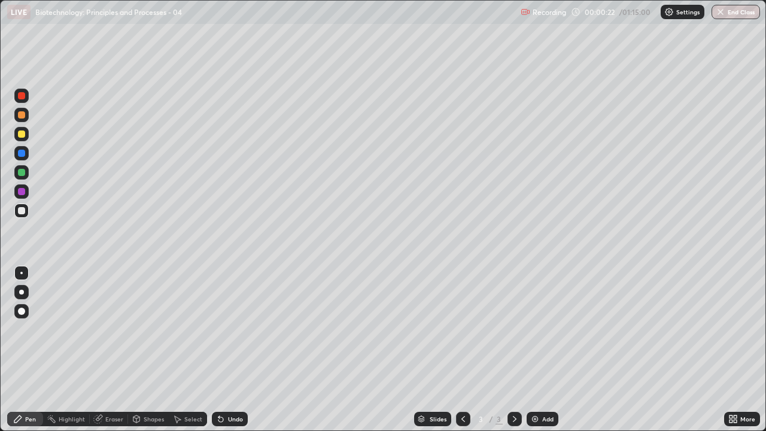
click at [23, 296] on div at bounding box center [21, 292] width 14 height 14
click at [24, 311] on div at bounding box center [21, 311] width 7 height 7
click at [25, 271] on div at bounding box center [21, 273] width 14 height 14
click at [19, 188] on div at bounding box center [21, 191] width 14 height 14
click at [20, 134] on div at bounding box center [21, 134] width 7 height 7
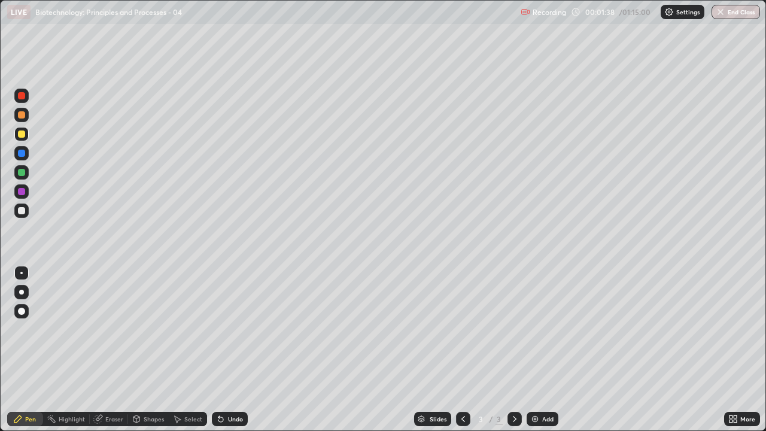
click at [224, 329] on div "Undo" at bounding box center [230, 419] width 36 height 14
click at [230, 329] on div "Undo" at bounding box center [235, 419] width 15 height 6
click at [23, 117] on div at bounding box center [21, 114] width 7 height 7
click at [230, 329] on div "Undo" at bounding box center [235, 419] width 15 height 6
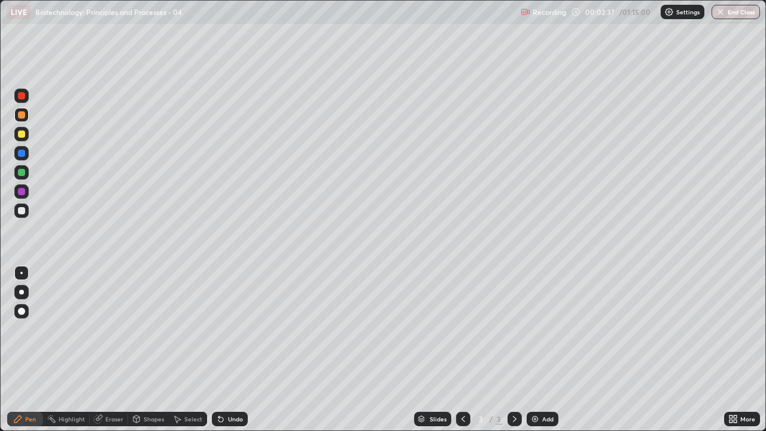
click at [232, 329] on div "Undo" at bounding box center [235, 419] width 15 height 6
click at [238, 329] on div "Undo" at bounding box center [235, 419] width 15 height 6
click at [233, 329] on div "Undo" at bounding box center [230, 419] width 36 height 14
click at [232, 329] on div "Undo" at bounding box center [230, 419] width 36 height 14
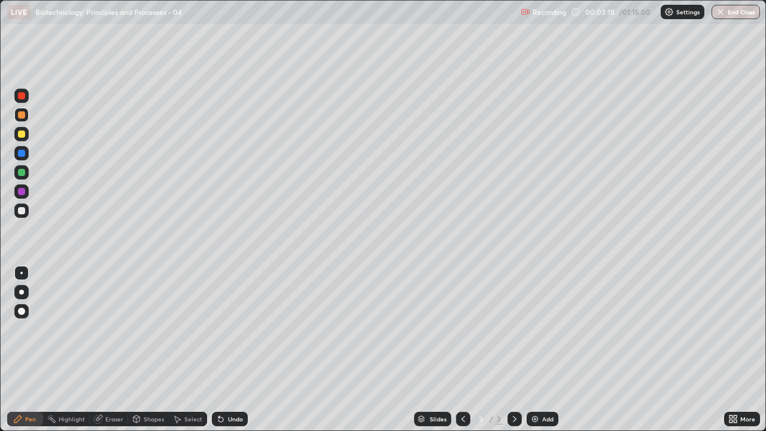
click at [230, 329] on div "Undo" at bounding box center [230, 419] width 36 height 14
click at [234, 329] on div "Undo" at bounding box center [230, 419] width 36 height 14
click at [21, 173] on div at bounding box center [21, 172] width 7 height 7
click at [235, 329] on div "Undo" at bounding box center [235, 419] width 15 height 6
click at [20, 135] on div at bounding box center [21, 134] width 7 height 7
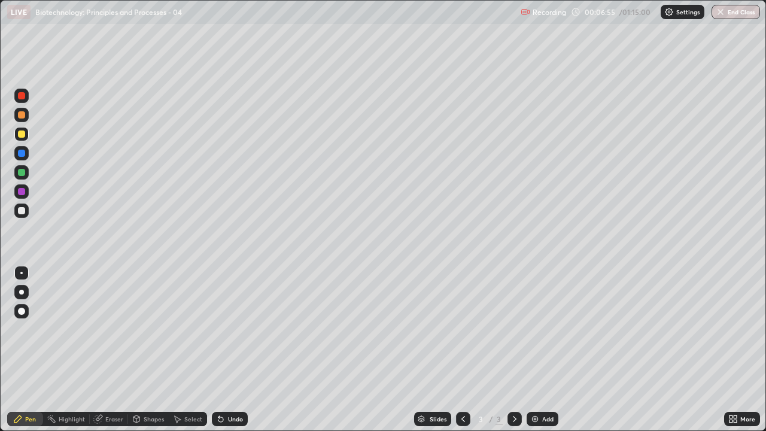
click at [23, 96] on div at bounding box center [21, 95] width 7 height 7
click at [539, 329] on div "Add" at bounding box center [543, 419] width 32 height 14
click at [22, 139] on div at bounding box center [21, 134] width 14 height 14
click at [233, 329] on div "Undo" at bounding box center [230, 419] width 36 height 14
click at [20, 211] on div at bounding box center [21, 210] width 7 height 7
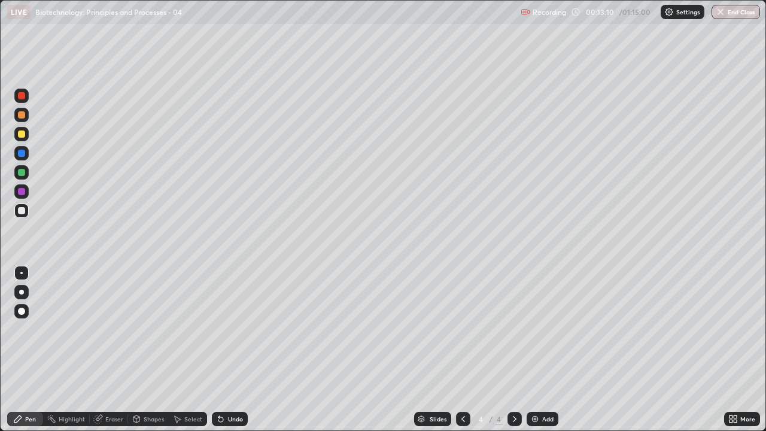
click at [20, 212] on div at bounding box center [21, 210] width 7 height 7
click at [22, 137] on div at bounding box center [21, 134] width 7 height 7
click at [20, 215] on div at bounding box center [21, 211] width 14 height 14
click at [22, 135] on div at bounding box center [21, 134] width 7 height 7
click at [24, 216] on div at bounding box center [21, 211] width 14 height 14
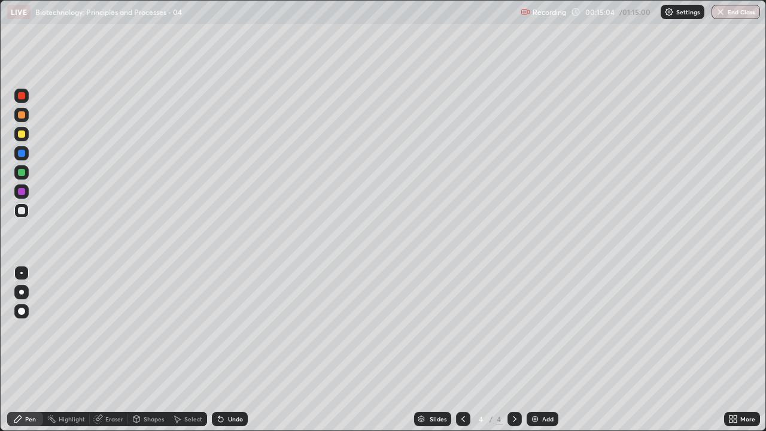
click at [232, 329] on div "Undo" at bounding box center [235, 419] width 15 height 6
click at [15, 133] on div at bounding box center [21, 134] width 14 height 14
click at [15, 210] on div at bounding box center [21, 211] width 14 height 14
click at [535, 329] on img at bounding box center [535, 419] width 10 height 10
click at [25, 139] on div at bounding box center [21, 134] width 14 height 14
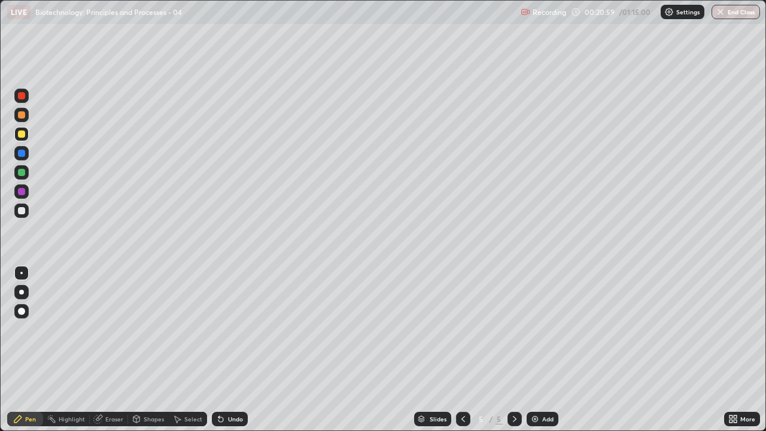
click at [26, 218] on div at bounding box center [21, 210] width 14 height 19
click at [232, 329] on div "Undo" at bounding box center [235, 419] width 15 height 6
click at [235, 329] on div "Undo" at bounding box center [235, 419] width 15 height 6
click at [232, 329] on div "Undo" at bounding box center [235, 419] width 15 height 6
click at [241, 329] on div "Undo" at bounding box center [235, 419] width 15 height 6
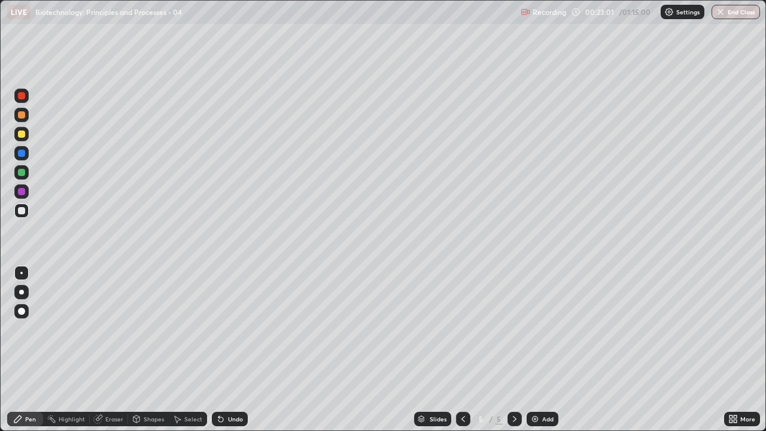
click at [22, 138] on div at bounding box center [21, 134] width 14 height 14
click at [20, 114] on div at bounding box center [21, 114] width 7 height 7
click at [229, 329] on div "Undo" at bounding box center [230, 419] width 36 height 14
click at [230, 329] on div "Undo" at bounding box center [230, 419] width 36 height 14
click at [229, 329] on div "Undo" at bounding box center [230, 419] width 36 height 14
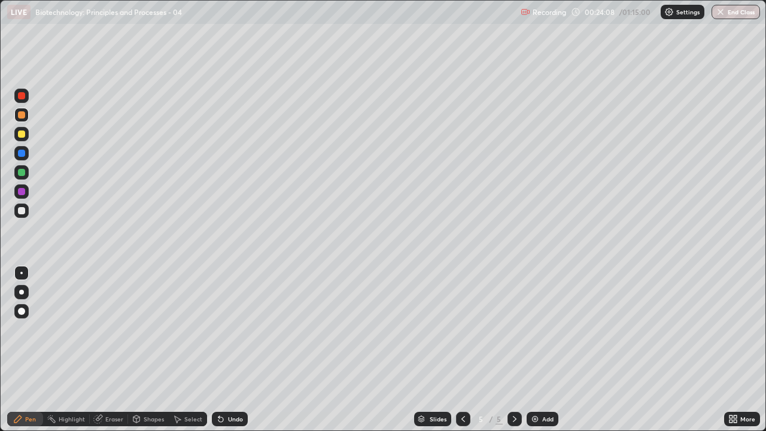
click at [228, 329] on div "Undo" at bounding box center [230, 419] width 36 height 14
click at [226, 329] on div "Undo" at bounding box center [230, 419] width 36 height 14
click at [224, 329] on div "Undo" at bounding box center [230, 419] width 36 height 14
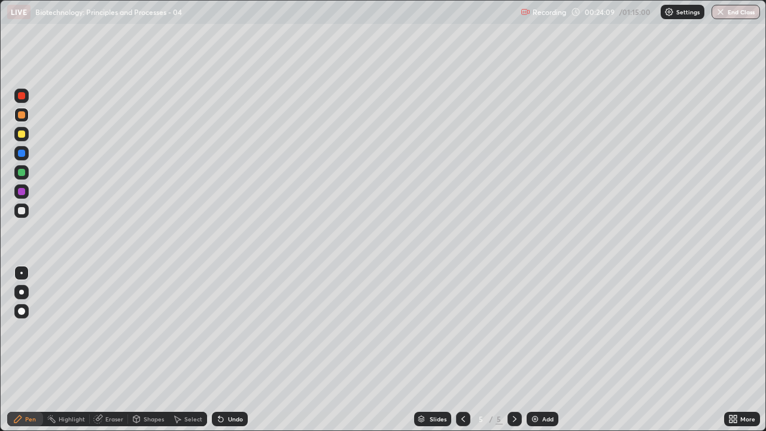
click at [224, 329] on div "Undo" at bounding box center [230, 419] width 36 height 14
click at [223, 329] on icon at bounding box center [221, 419] width 10 height 10
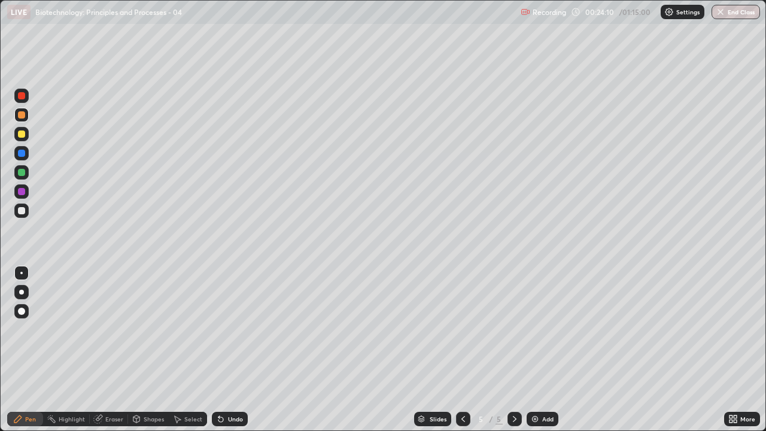
click at [223, 329] on icon at bounding box center [221, 419] width 10 height 10
click at [223, 329] on div "Undo" at bounding box center [230, 419] width 36 height 14
click at [219, 329] on icon at bounding box center [220, 419] width 5 height 5
click at [223, 329] on div "Undo" at bounding box center [230, 419] width 36 height 14
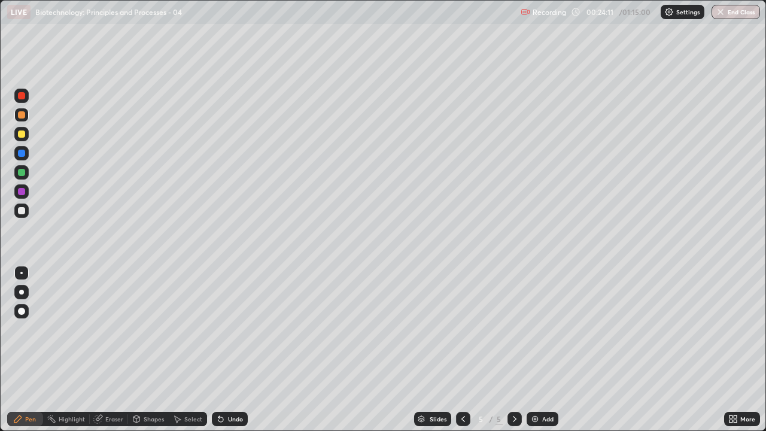
click at [223, 329] on div "Undo" at bounding box center [230, 419] width 36 height 14
click at [219, 329] on icon at bounding box center [220, 419] width 5 height 5
click at [99, 329] on icon at bounding box center [98, 419] width 10 height 10
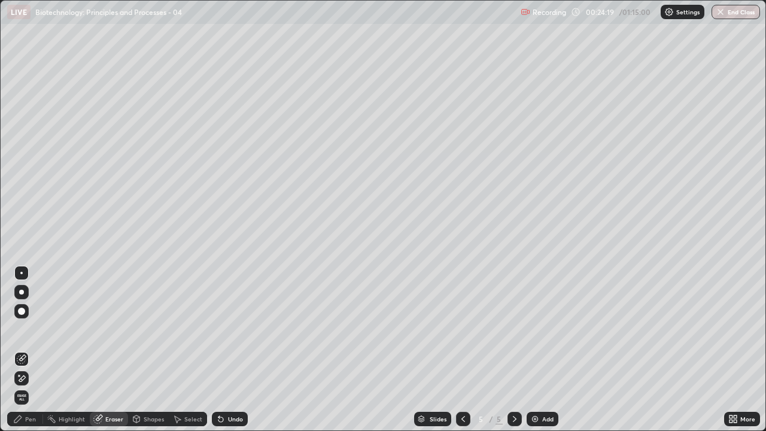
click at [20, 329] on icon at bounding box center [18, 419] width 10 height 10
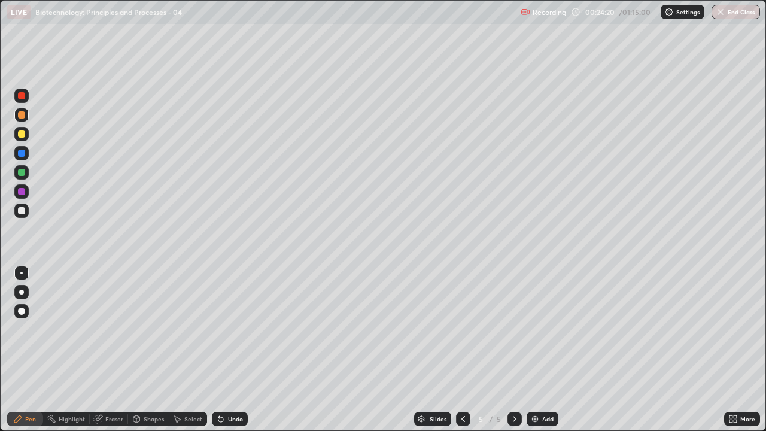
click at [20, 135] on div at bounding box center [21, 134] width 7 height 7
click at [546, 329] on div "Add" at bounding box center [543, 419] width 32 height 14
click at [25, 215] on div at bounding box center [21, 211] width 14 height 14
click at [23, 119] on div at bounding box center [21, 115] width 14 height 14
click at [20, 148] on div at bounding box center [21, 153] width 14 height 14
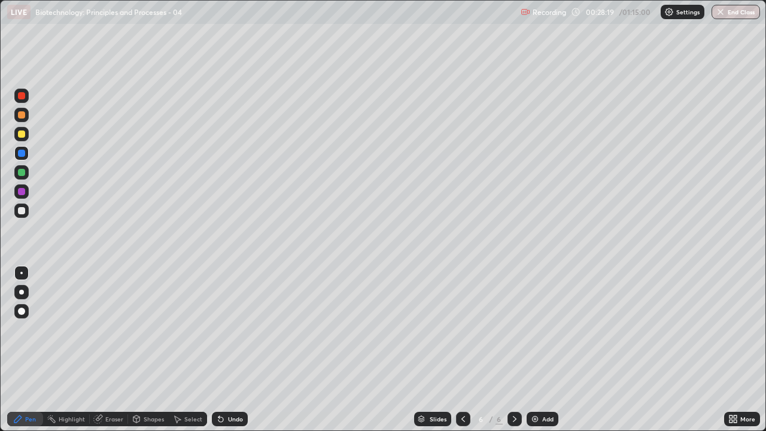
click at [20, 134] on div at bounding box center [21, 134] width 7 height 7
click at [19, 210] on div at bounding box center [21, 210] width 7 height 7
click at [20, 134] on div at bounding box center [21, 134] width 7 height 7
click at [21, 212] on div at bounding box center [21, 210] width 7 height 7
click at [16, 114] on div at bounding box center [21, 115] width 14 height 14
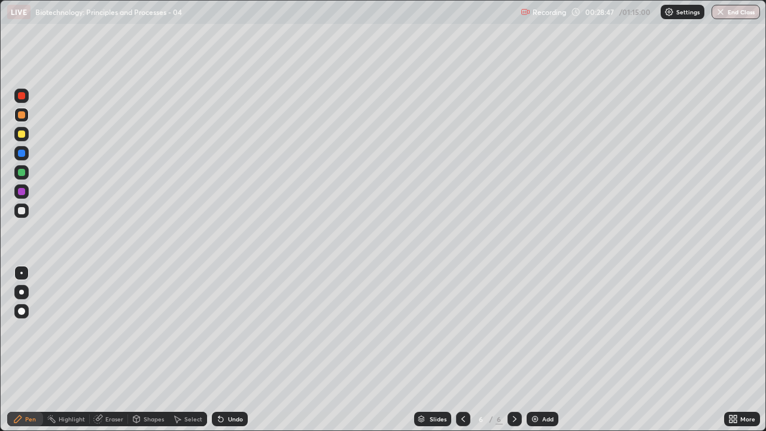
click at [23, 213] on div at bounding box center [21, 210] width 7 height 7
click at [22, 133] on div at bounding box center [21, 134] width 7 height 7
click at [111, 329] on div "Eraser" at bounding box center [114, 419] width 18 height 6
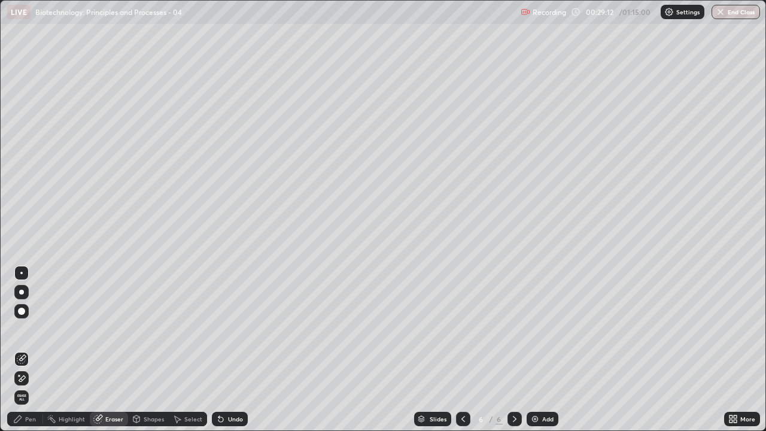
click at [30, 329] on div "Pen" at bounding box center [30, 419] width 11 height 6
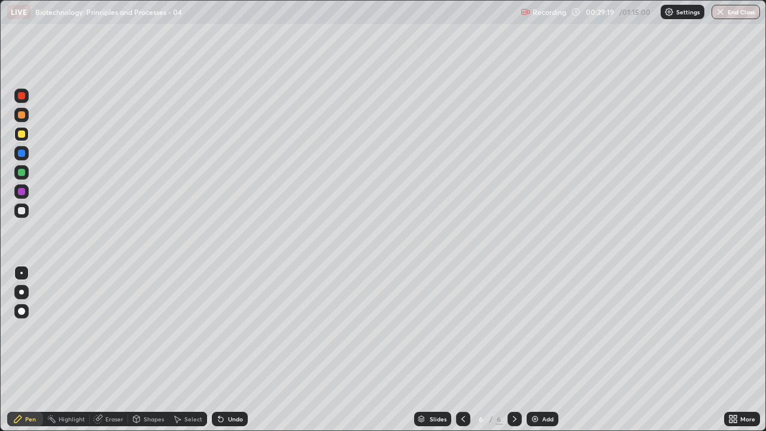
click at [17, 116] on div at bounding box center [21, 115] width 14 height 14
click at [19, 216] on div at bounding box center [21, 211] width 14 height 14
click at [23, 212] on div at bounding box center [21, 210] width 7 height 7
click at [23, 119] on div at bounding box center [21, 115] width 14 height 14
click at [462, 329] on icon at bounding box center [464, 419] width 10 height 10
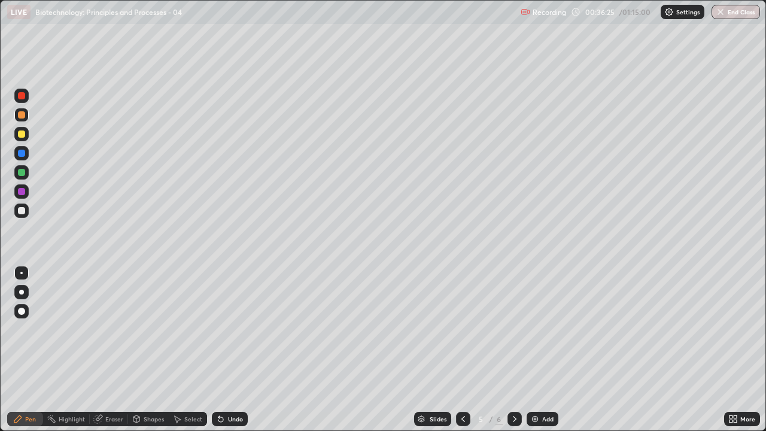
click at [544, 329] on div "Add" at bounding box center [547, 419] width 11 height 6
click at [226, 329] on div "Undo" at bounding box center [230, 419] width 36 height 14
click at [20, 213] on div at bounding box center [21, 210] width 7 height 7
click at [19, 113] on div at bounding box center [21, 114] width 7 height 7
click at [19, 116] on div at bounding box center [21, 114] width 7 height 7
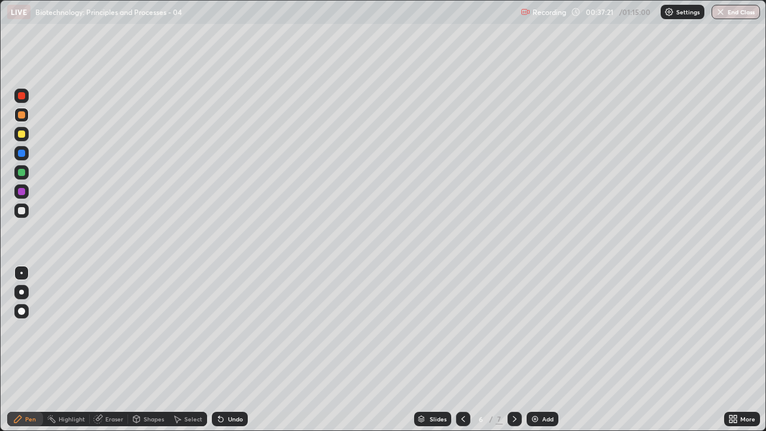
click at [18, 138] on div at bounding box center [21, 134] width 14 height 14
click at [231, 329] on div "Undo" at bounding box center [235, 419] width 15 height 6
click at [19, 116] on div at bounding box center [21, 114] width 7 height 7
click at [22, 208] on div at bounding box center [21, 210] width 7 height 7
click at [16, 152] on div at bounding box center [21, 153] width 14 height 14
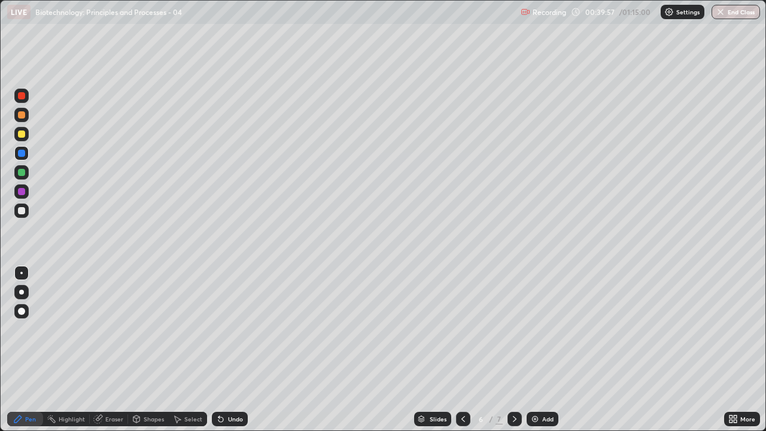
click at [227, 329] on div "Undo" at bounding box center [230, 419] width 36 height 14
click at [228, 329] on div "Undo" at bounding box center [235, 419] width 15 height 6
click at [226, 329] on div "Undo" at bounding box center [230, 419] width 36 height 14
click at [225, 329] on div "Undo" at bounding box center [230, 419] width 36 height 14
click at [224, 329] on div "Undo" at bounding box center [230, 419] width 36 height 14
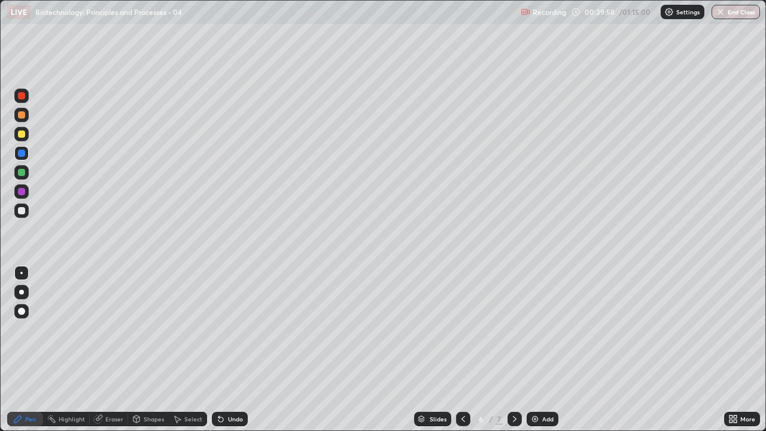
click at [223, 329] on icon at bounding box center [221, 419] width 10 height 10
click at [222, 329] on icon at bounding box center [221, 419] width 10 height 10
click at [221, 329] on icon at bounding box center [220, 419] width 5 height 5
click at [514, 329] on icon at bounding box center [515, 419] width 10 height 10
click at [539, 329] on div "Add" at bounding box center [543, 419] width 32 height 14
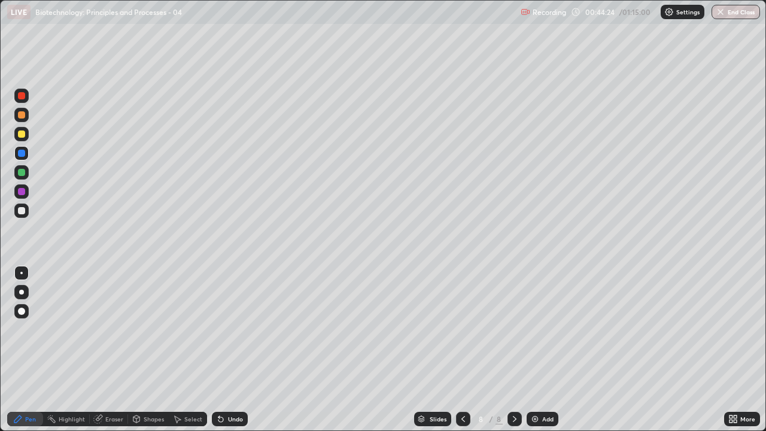
click at [19, 216] on div at bounding box center [21, 211] width 14 height 14
click at [19, 170] on div at bounding box center [21, 172] width 7 height 7
click at [17, 214] on div at bounding box center [21, 211] width 14 height 14
click at [19, 147] on div at bounding box center [21, 153] width 14 height 14
click at [17, 174] on div at bounding box center [21, 172] width 14 height 14
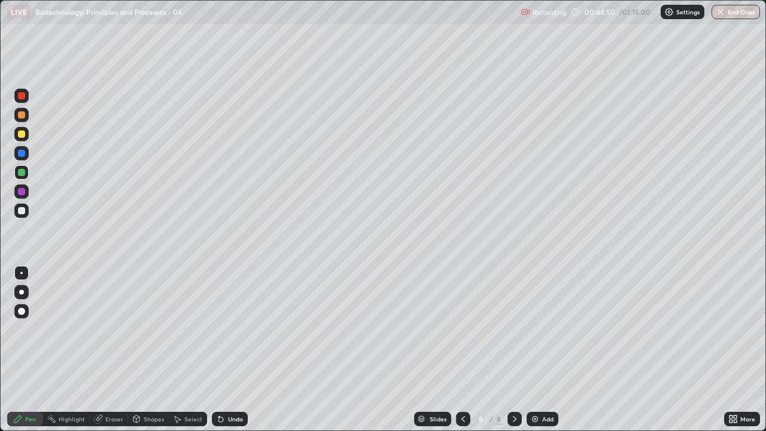
click at [24, 209] on div at bounding box center [21, 210] width 7 height 7
click at [17, 212] on div at bounding box center [21, 211] width 14 height 14
click at [20, 174] on div at bounding box center [21, 172] width 7 height 7
click at [462, 329] on icon at bounding box center [464, 419] width 10 height 10
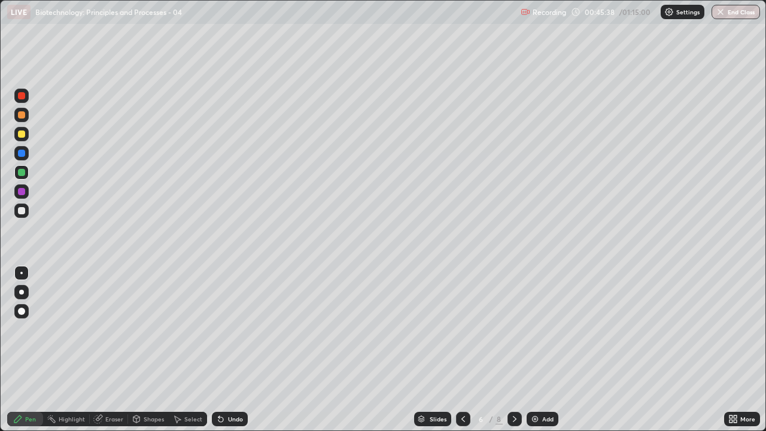
click at [462, 329] on icon at bounding box center [464, 419] width 4 height 6
click at [513, 329] on icon at bounding box center [515, 419] width 10 height 10
click at [464, 329] on icon at bounding box center [464, 419] width 10 height 10
click at [513, 329] on icon at bounding box center [515, 419] width 4 height 6
click at [17, 212] on div at bounding box center [21, 211] width 14 height 14
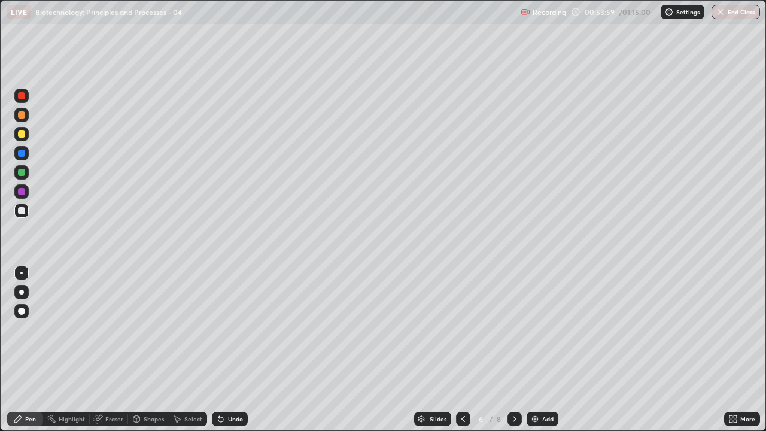
click at [19, 213] on div at bounding box center [21, 210] width 7 height 7
click at [17, 114] on div at bounding box center [21, 115] width 14 height 14
click at [18, 133] on div at bounding box center [21, 134] width 7 height 7
click at [18, 116] on div at bounding box center [21, 114] width 7 height 7
click at [20, 134] on div at bounding box center [21, 134] width 7 height 7
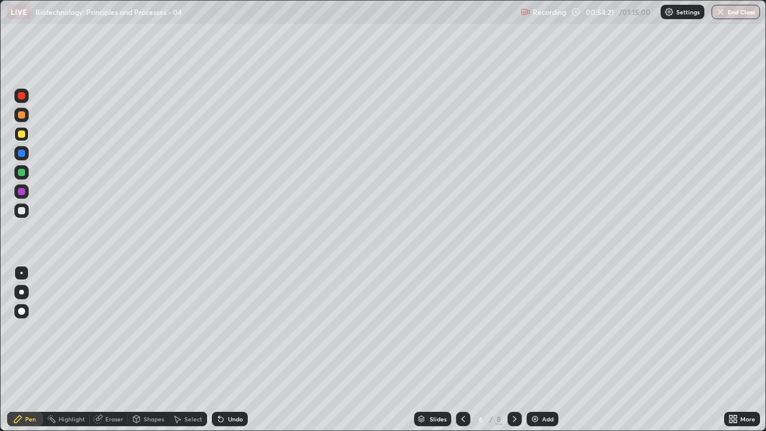
click at [20, 172] on div at bounding box center [21, 172] width 7 height 7
click at [19, 213] on div at bounding box center [21, 210] width 7 height 7
click at [17, 119] on div at bounding box center [21, 115] width 14 height 14
click at [19, 136] on div at bounding box center [21, 134] width 7 height 7
click at [20, 215] on div at bounding box center [21, 211] width 14 height 14
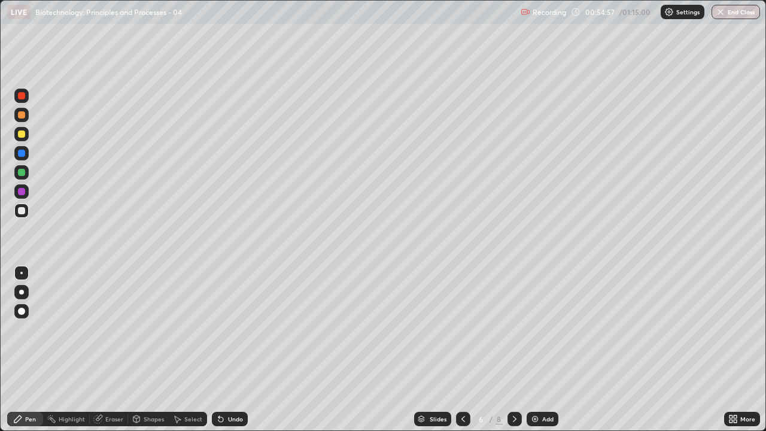
click at [17, 115] on div at bounding box center [21, 115] width 14 height 14
click at [24, 216] on div at bounding box center [21, 211] width 14 height 14
click at [462, 329] on icon at bounding box center [464, 419] width 10 height 10
click at [731, 329] on icon at bounding box center [731, 416] width 3 height 3
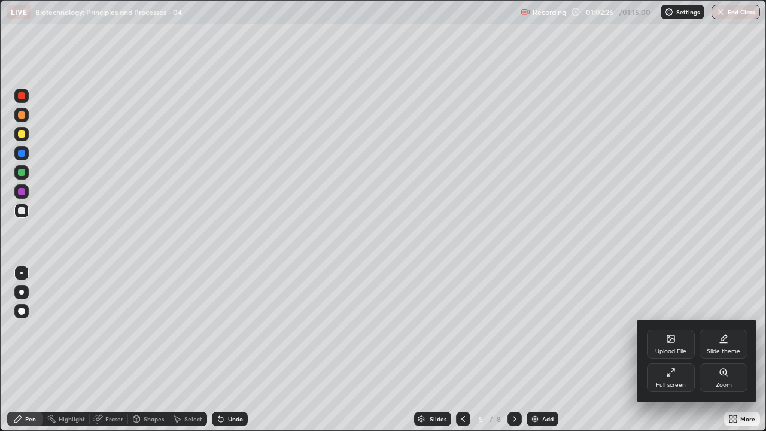
click at [666, 329] on div "Full screen" at bounding box center [671, 385] width 30 height 6
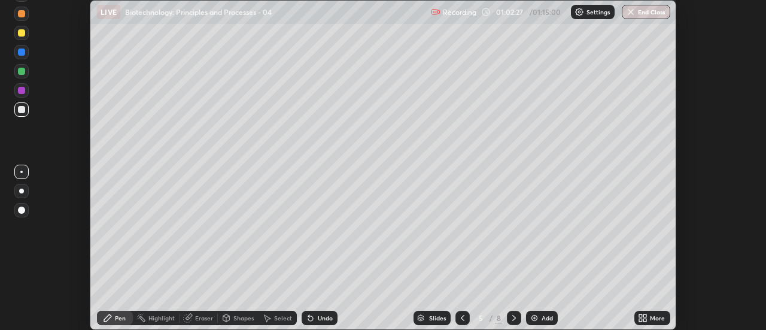
scroll to position [59533, 59096]
click at [649, 11] on button "End Class" at bounding box center [646, 12] width 47 height 14
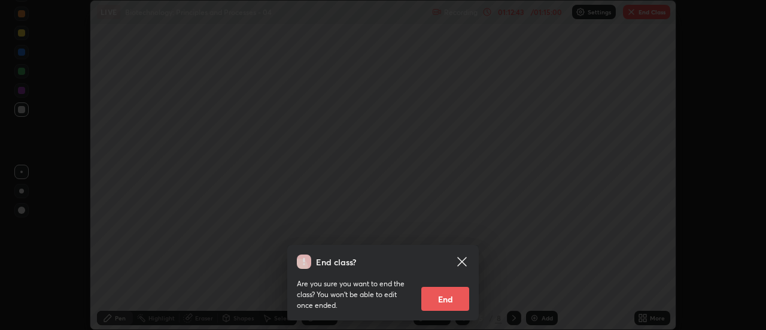
click at [460, 301] on button "End" at bounding box center [445, 299] width 48 height 24
